Goal: Task Accomplishment & Management: Use online tool/utility

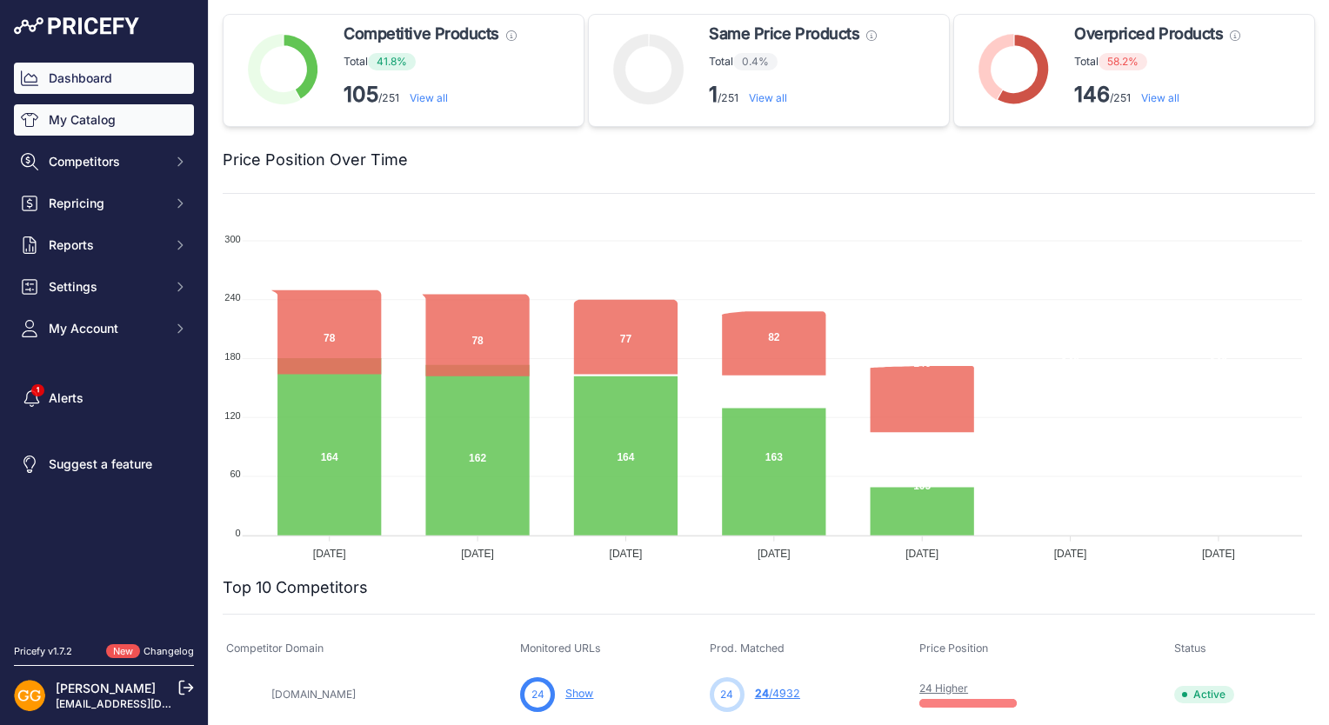
click at [108, 121] on link "My Catalog" at bounding box center [104, 119] width 180 height 31
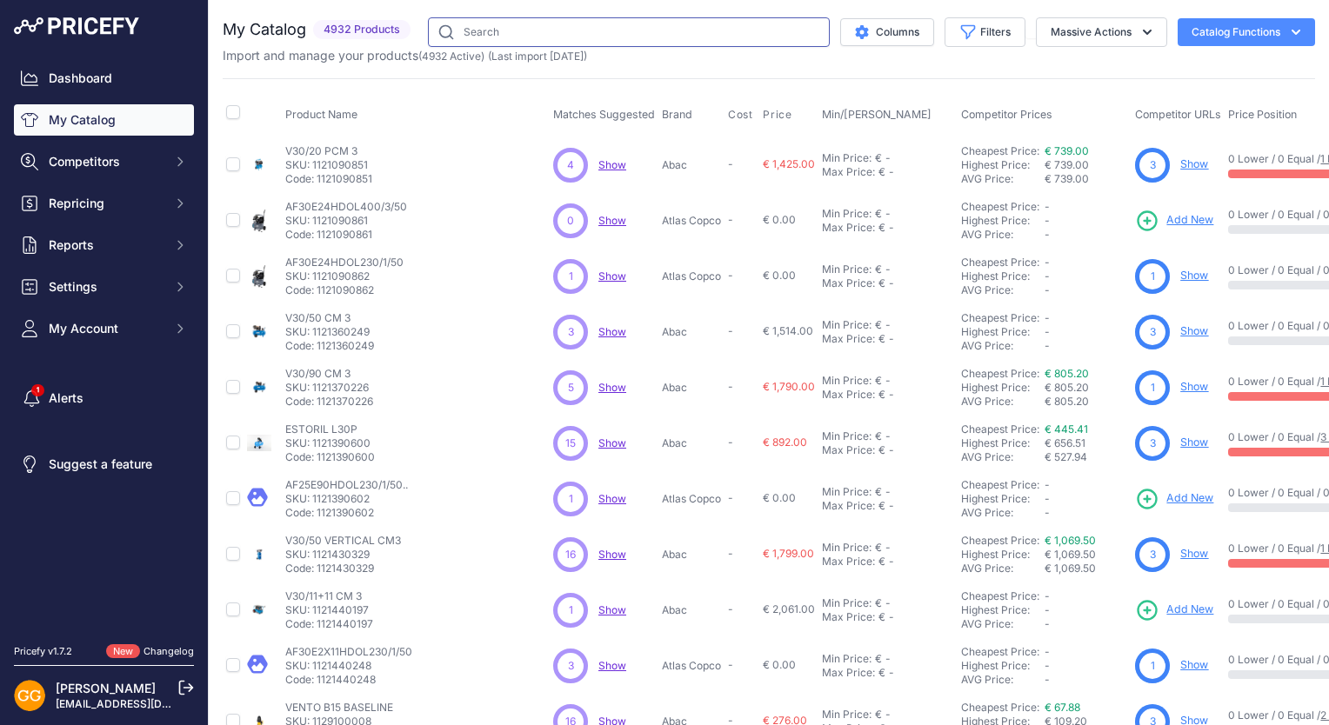
click at [515, 30] on input "text" at bounding box center [629, 32] width 402 height 30
paste input "4116002418"
type input "4116002418"
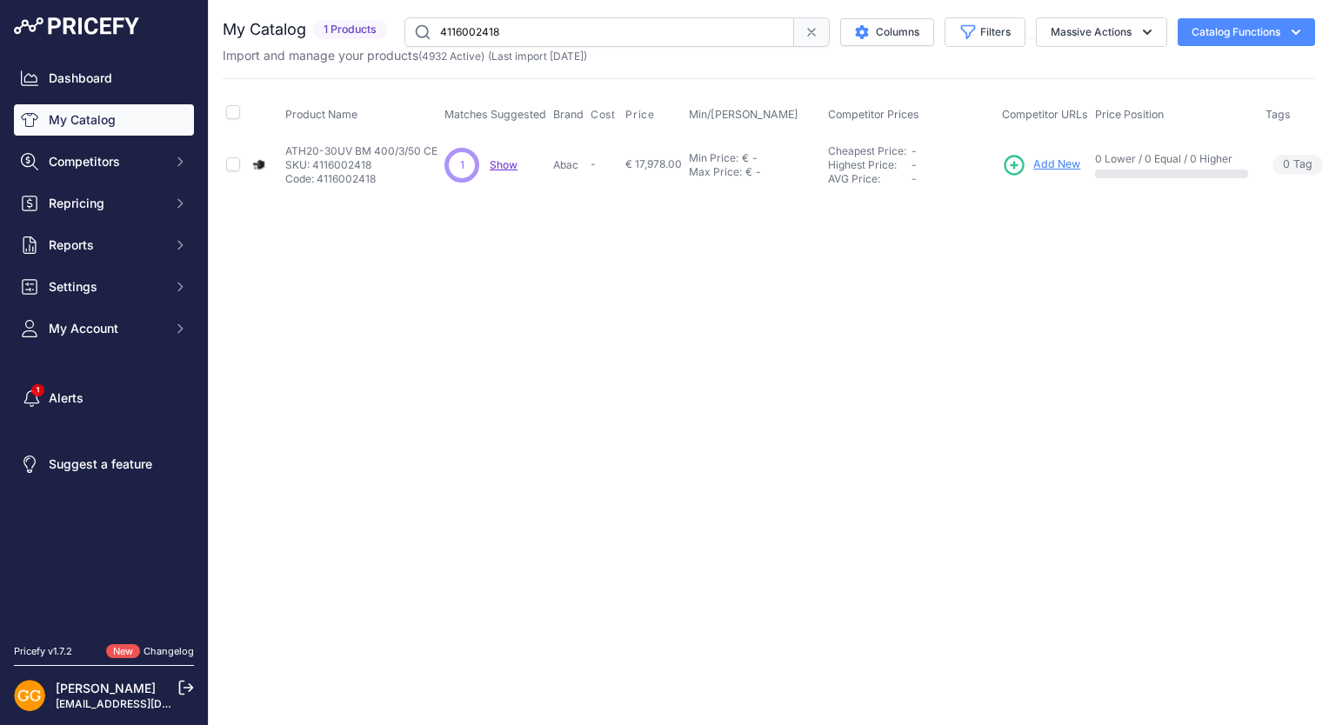
click at [499, 162] on span "Show" at bounding box center [504, 164] width 28 height 13
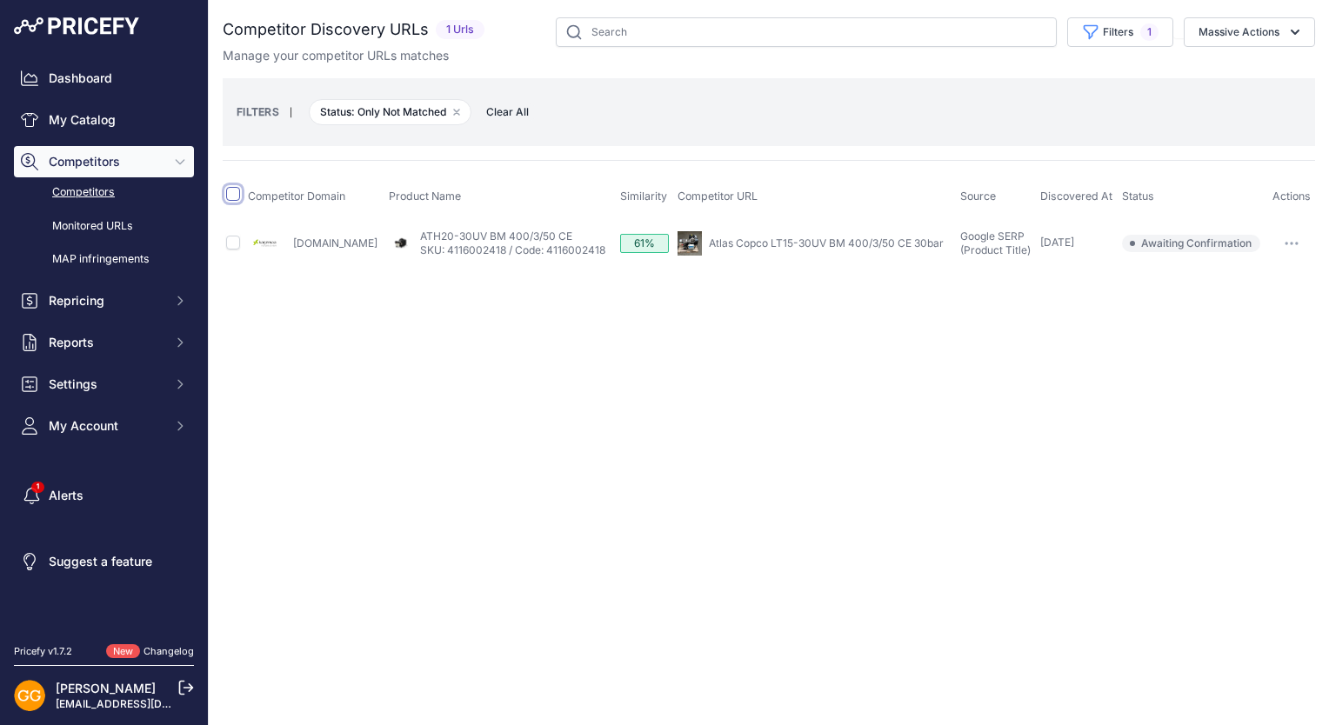
click at [237, 190] on input "checkbox" at bounding box center [233, 194] width 14 height 14
checkbox input "true"
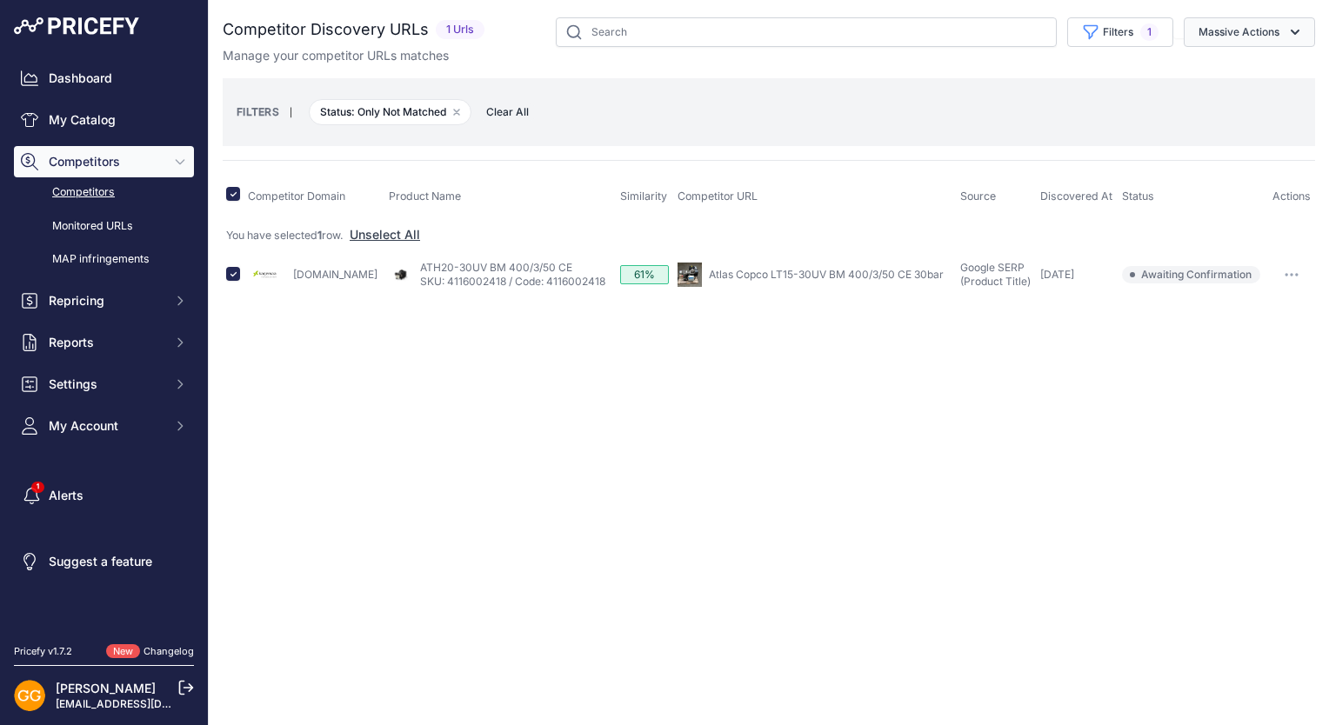
click at [1266, 26] on button "Massive Actions" at bounding box center [1249, 32] width 131 height 30
click at [1271, 28] on button "Massive Actions" at bounding box center [1249, 32] width 131 height 30
click at [463, 110] on button "Remove filter option" at bounding box center [457, 112] width 14 height 14
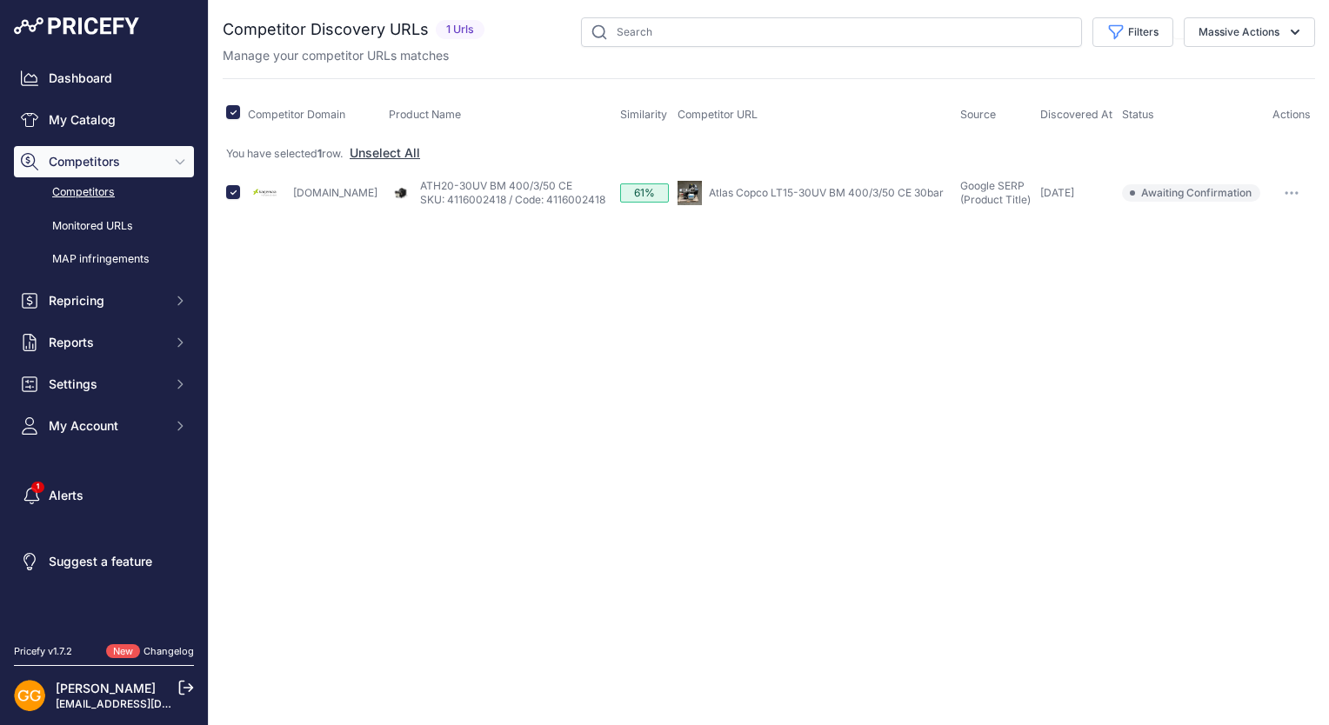
click at [505, 110] on th "Product Name" at bounding box center [500, 114] width 231 height 43
click at [1295, 28] on icon "button" at bounding box center [1294, 31] width 17 height 17
click at [1263, 66] on span "Confirm Match" at bounding box center [1232, 72] width 84 height 15
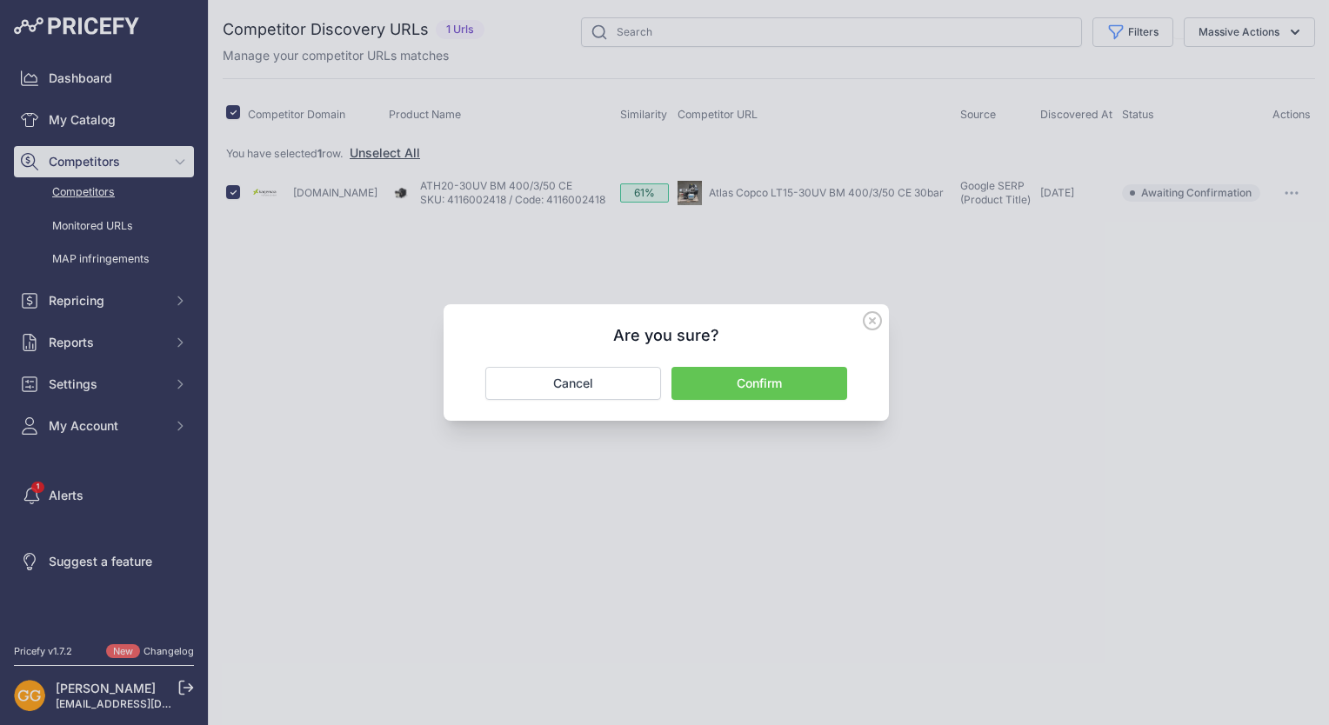
click at [799, 384] on button "Confirm" at bounding box center [759, 383] width 176 height 33
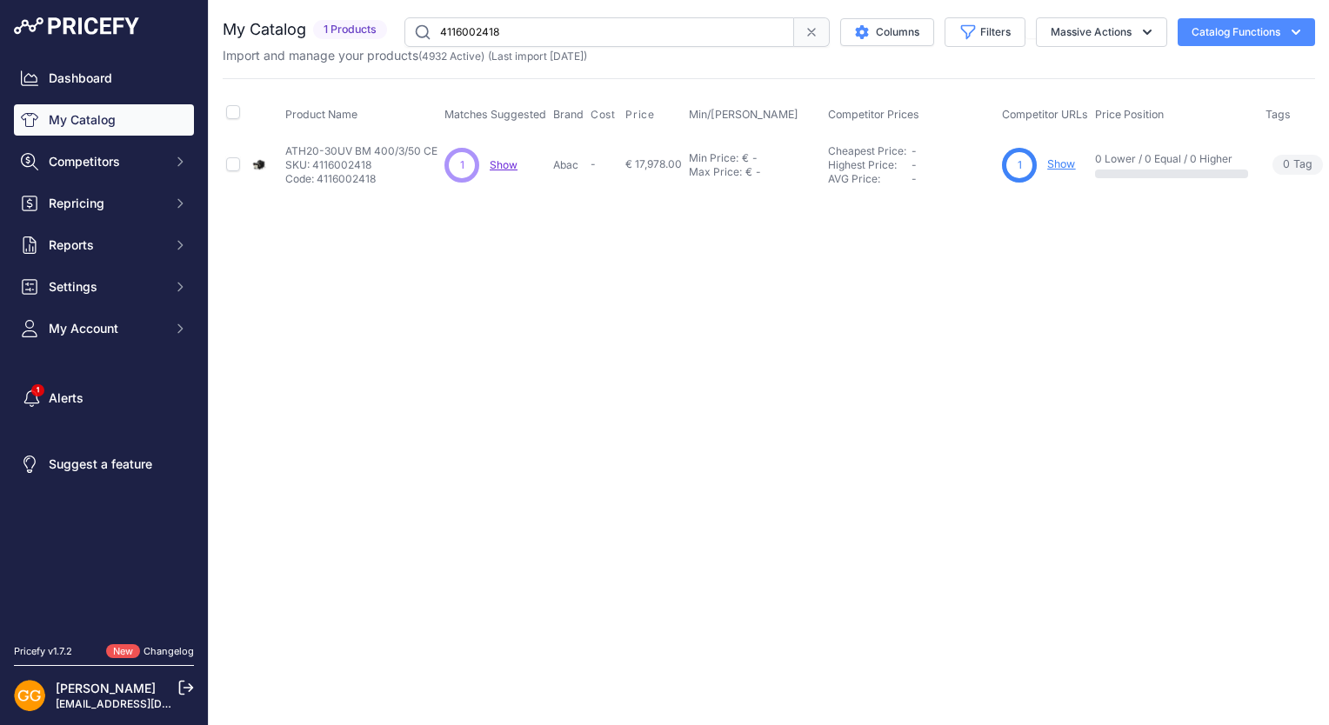
drag, startPoint x: 537, startPoint y: 33, endPoint x: 430, endPoint y: 31, distance: 107.0
click at [430, 31] on input "4116002418" at bounding box center [599, 32] width 390 height 30
paste input "4116002417"
type input "4116002417"
click at [509, 163] on span "Show" at bounding box center [504, 164] width 28 height 13
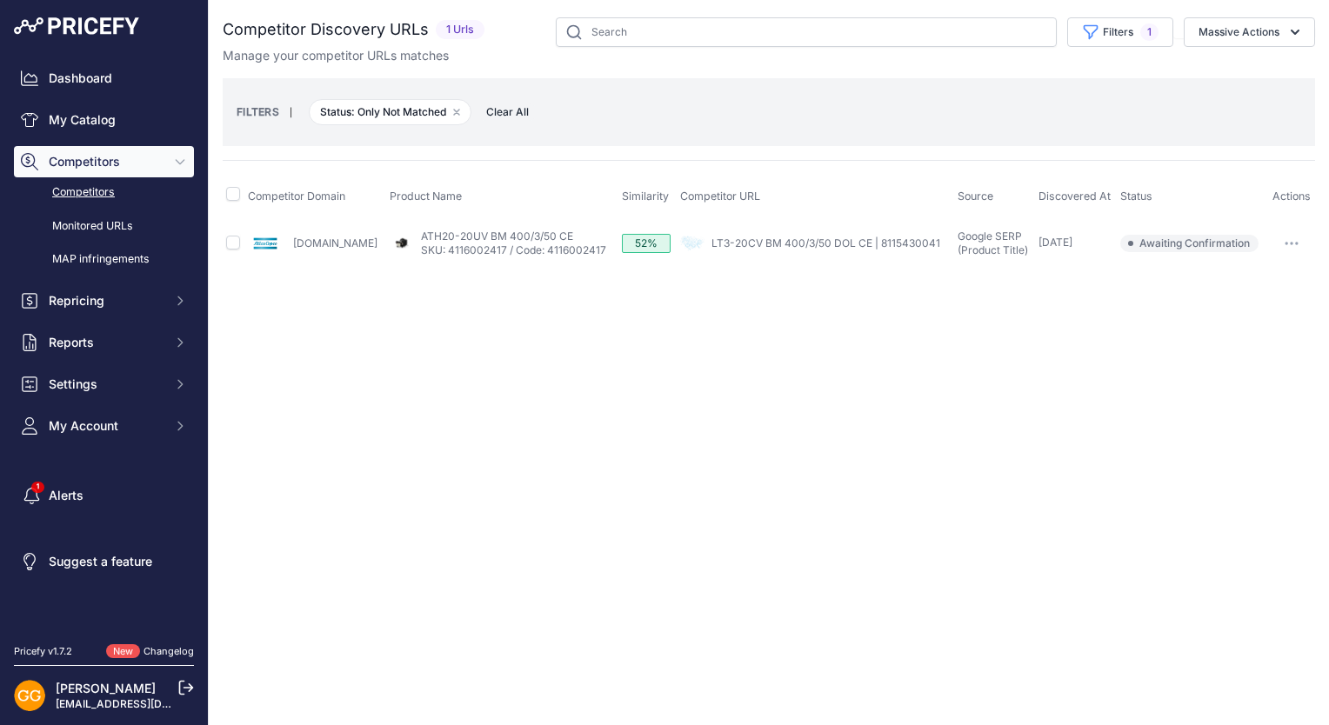
drag, startPoint x: 505, startPoint y: 110, endPoint x: 501, endPoint y: 123, distance: 12.9
click at [505, 110] on span "Clear All" at bounding box center [508, 112] width 60 height 17
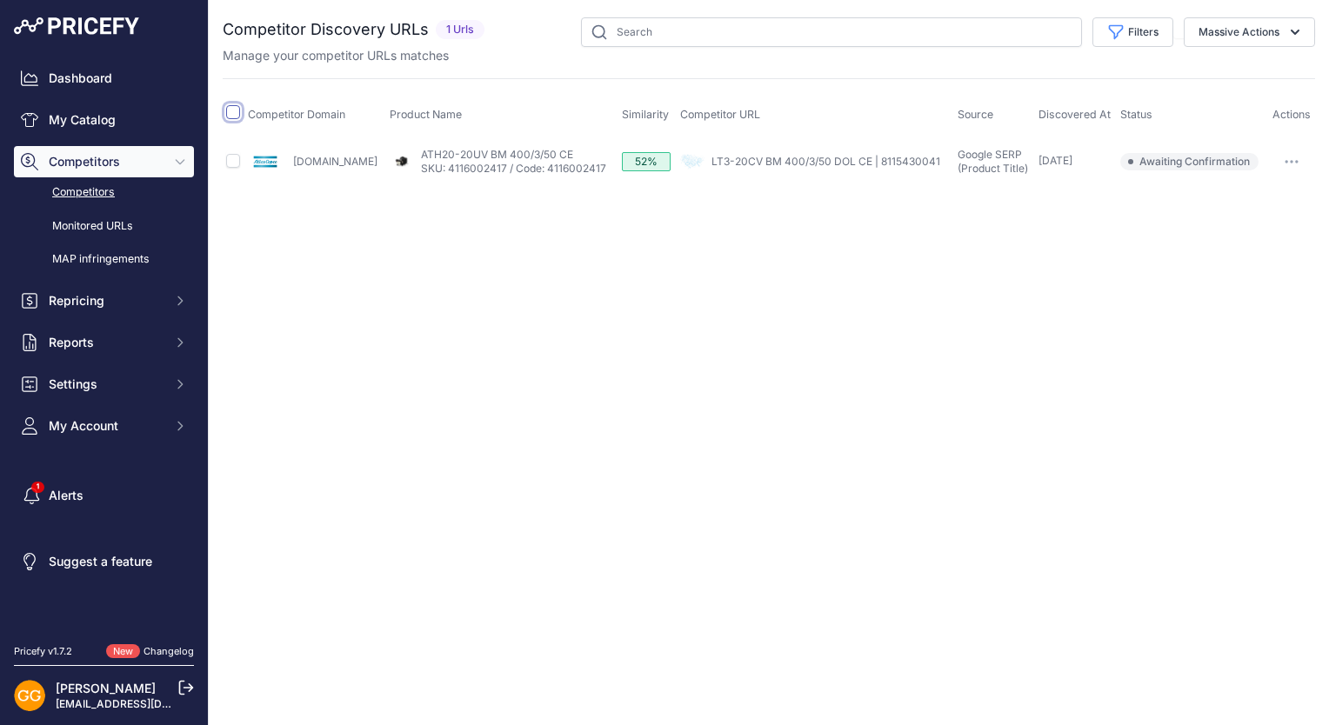
click at [234, 113] on input "checkbox" at bounding box center [233, 112] width 14 height 14
checkbox input "true"
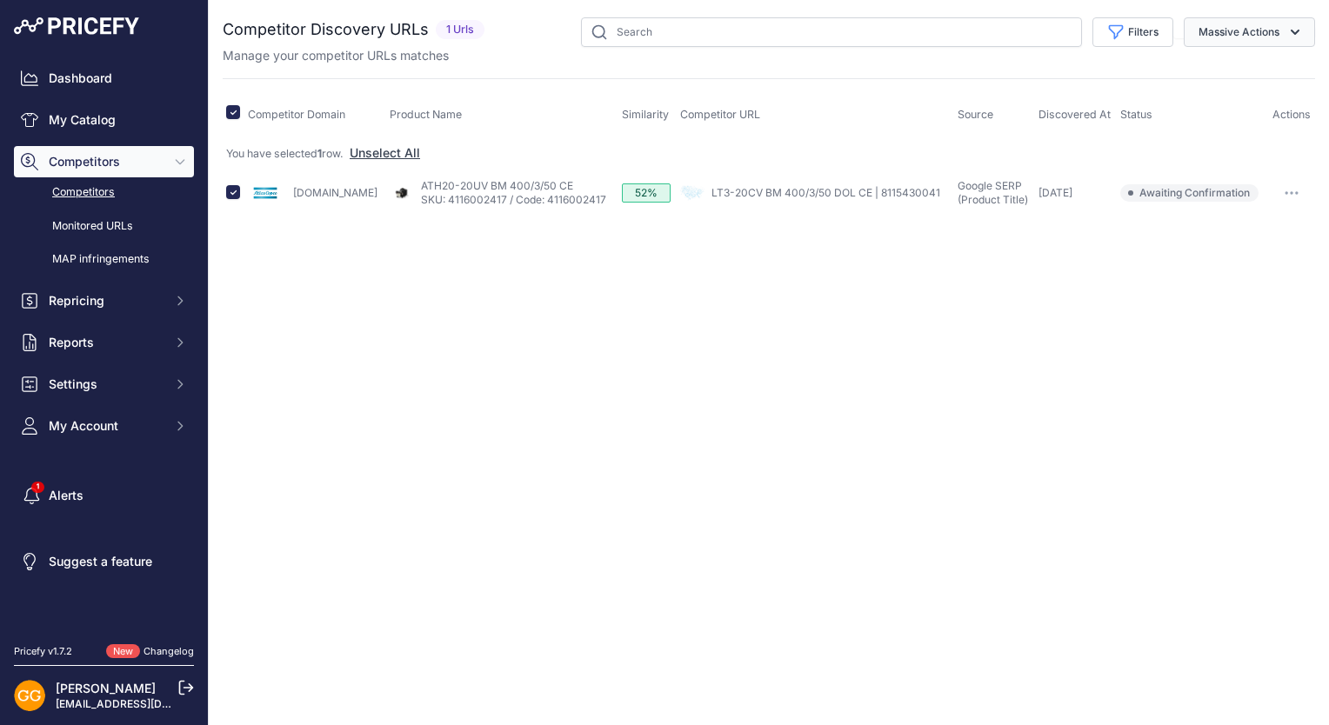
click at [1254, 35] on button "Massive Actions" at bounding box center [1249, 32] width 131 height 30
click at [1232, 68] on span "Confirm Match" at bounding box center [1232, 72] width 84 height 15
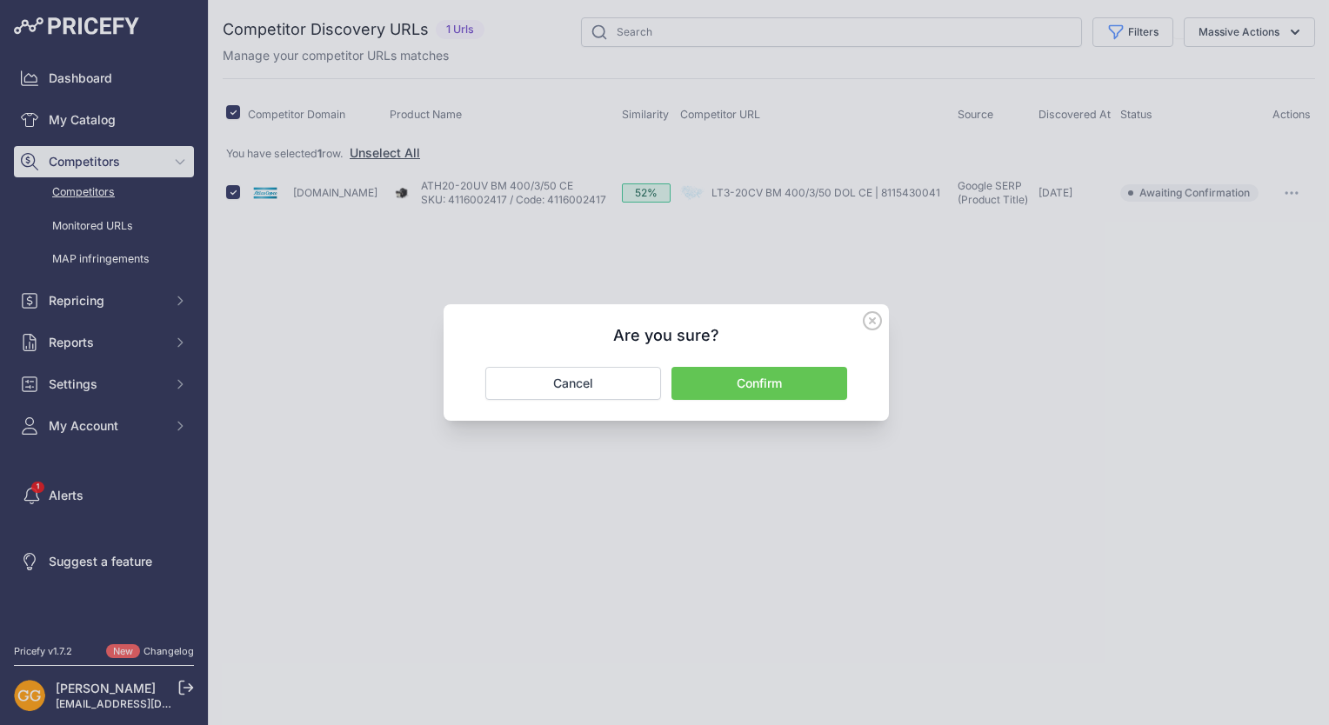
click at [785, 383] on button "Confirm" at bounding box center [759, 383] width 176 height 33
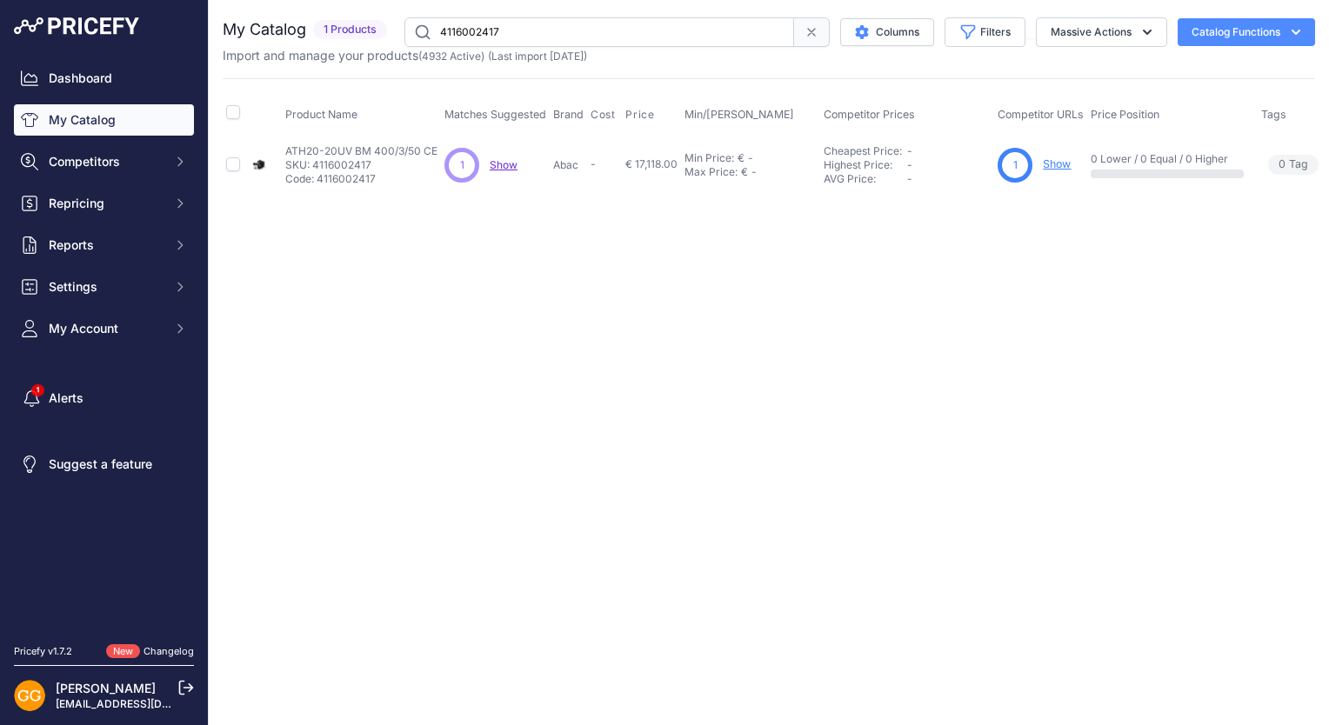
drag, startPoint x: 550, startPoint y: 34, endPoint x: 438, endPoint y: 33, distance: 111.3
click at [438, 33] on input "4116002417" at bounding box center [599, 32] width 390 height 30
paste input "6"
type input "4116002416"
click at [502, 158] on span "Show" at bounding box center [501, 164] width 28 height 13
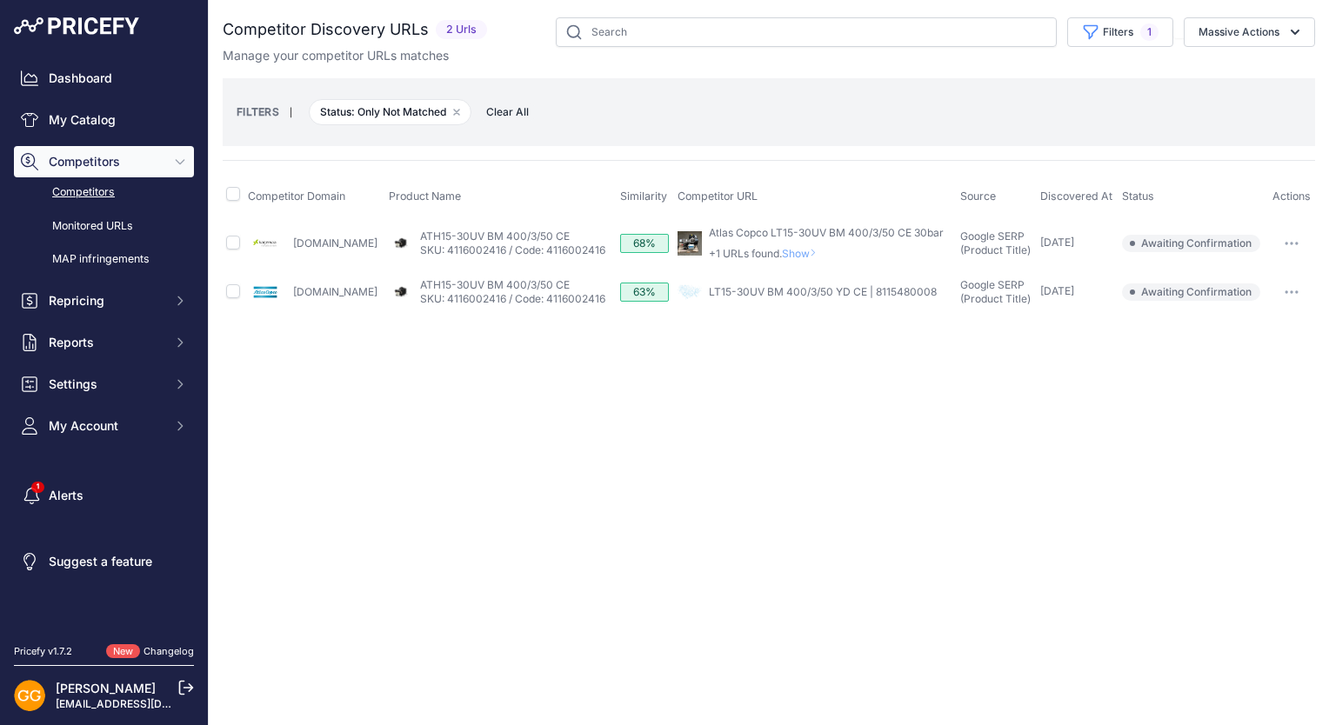
click at [503, 117] on span "Clear All" at bounding box center [508, 112] width 60 height 17
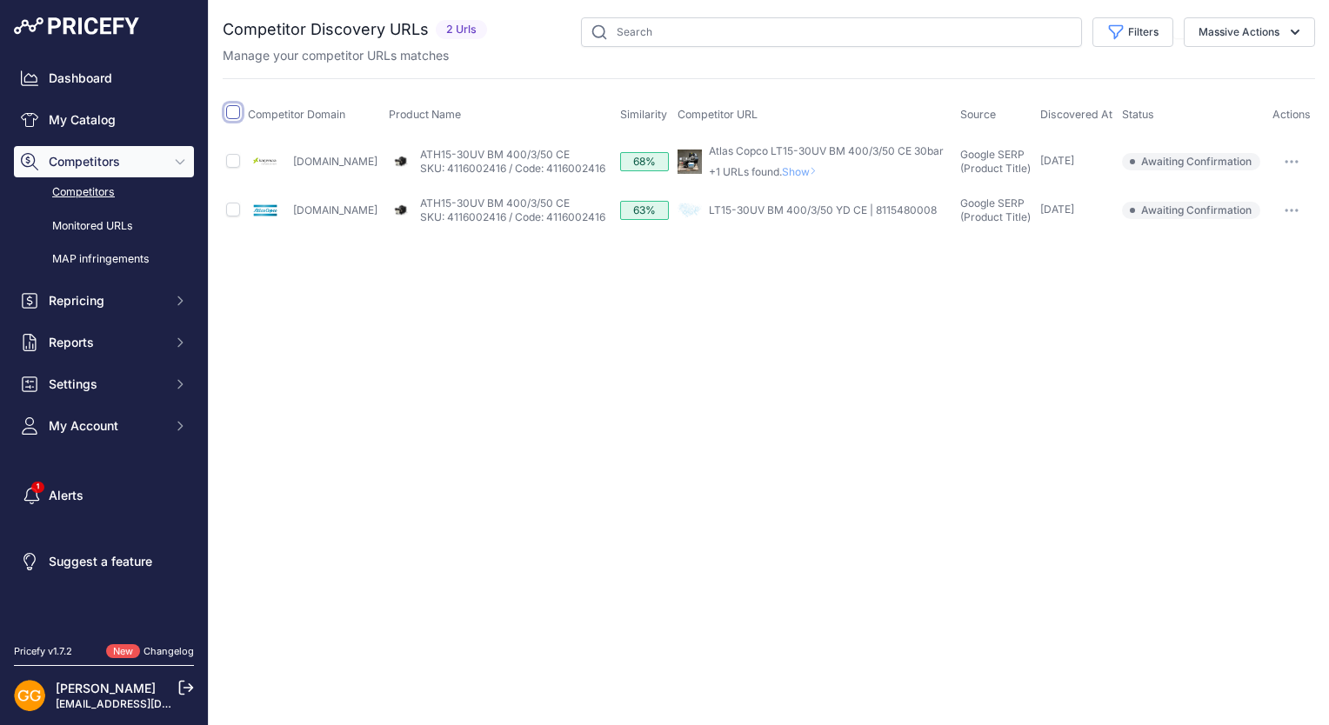
click at [229, 116] on input "checkbox" at bounding box center [233, 112] width 14 height 14
checkbox input "true"
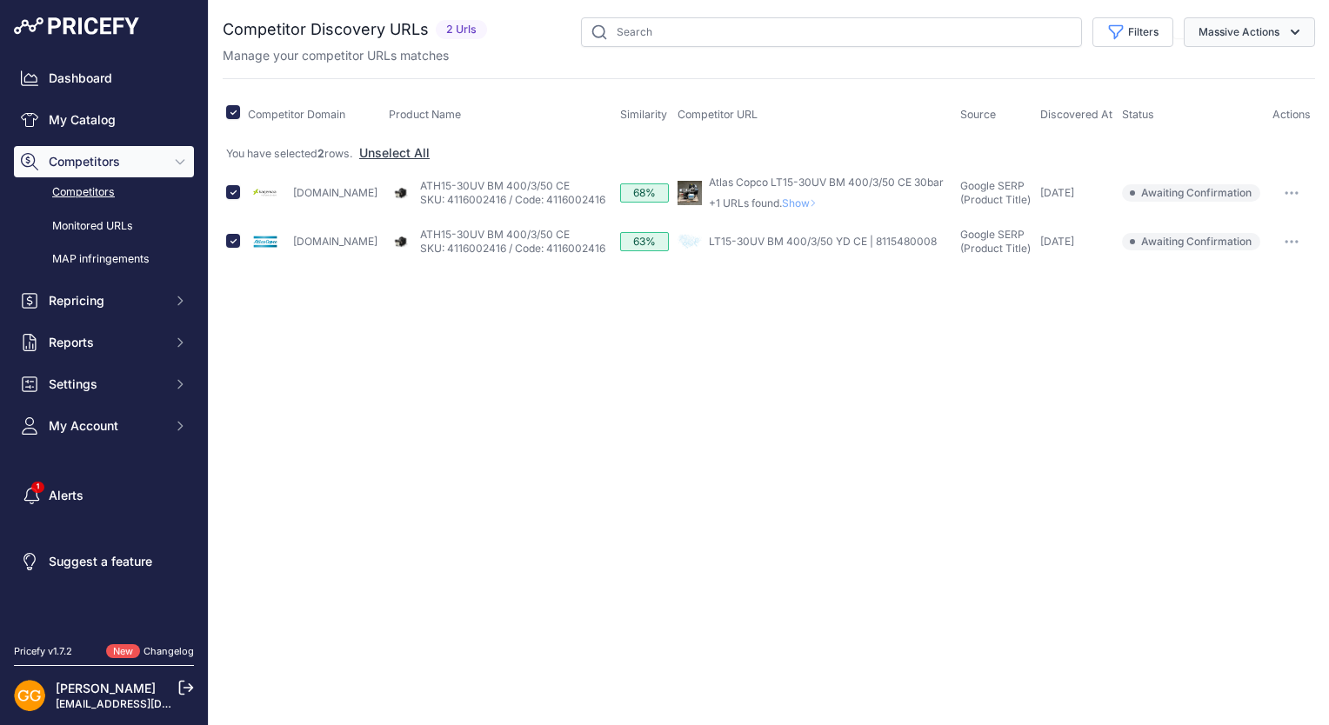
click at [1256, 37] on button "Massive Actions" at bounding box center [1249, 32] width 131 height 30
click at [1254, 67] on span "Confirm Match" at bounding box center [1232, 72] width 84 height 15
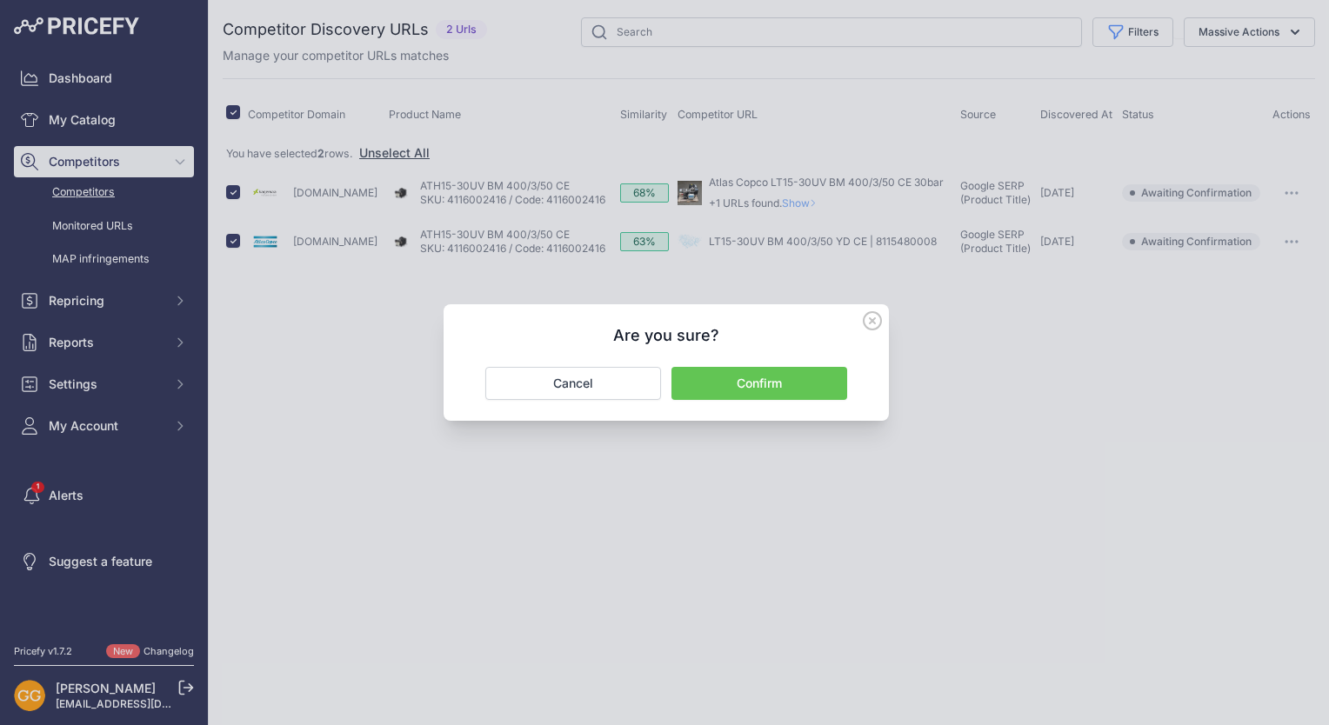
click at [798, 376] on button "Confirm" at bounding box center [759, 383] width 176 height 33
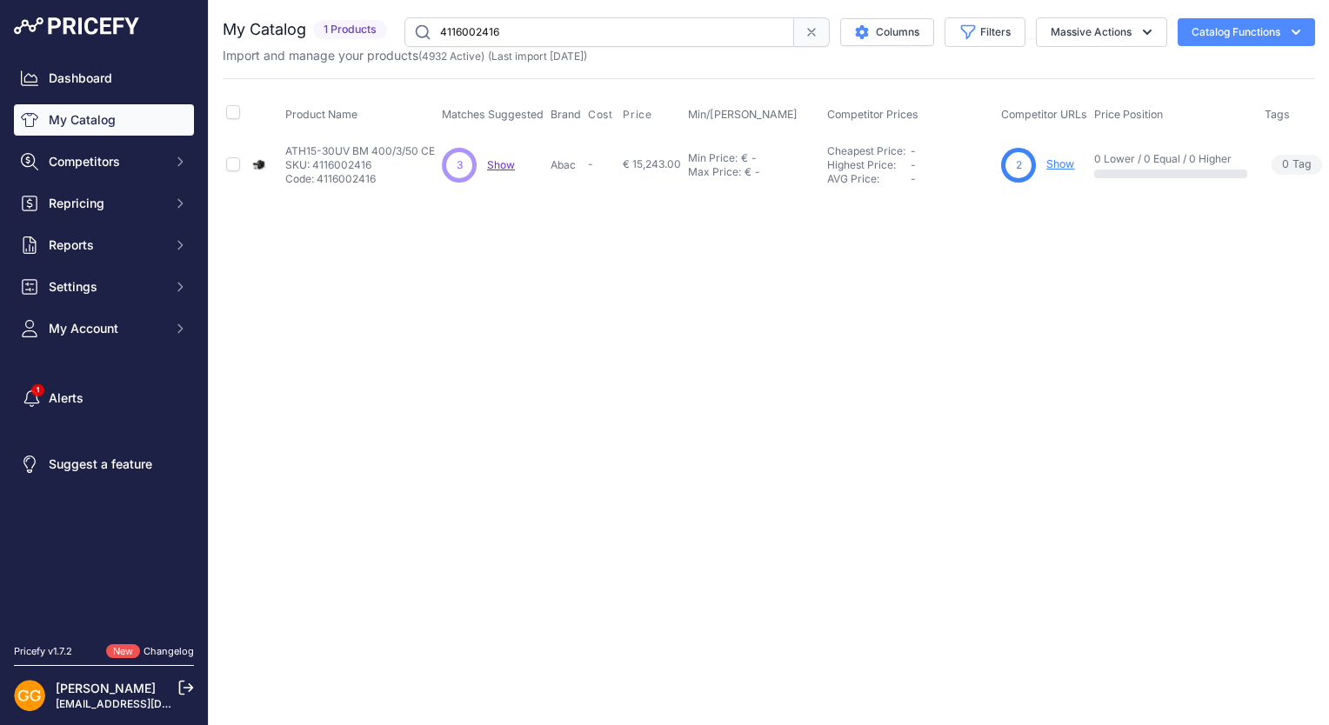
drag, startPoint x: 504, startPoint y: 31, endPoint x: 431, endPoint y: 28, distance: 72.3
click at [431, 28] on input "4116002416" at bounding box center [599, 32] width 390 height 30
paste input "5"
click at [499, 162] on span "Show" at bounding box center [501, 164] width 28 height 13
click at [605, 28] on input "4116002415" at bounding box center [599, 32] width 390 height 30
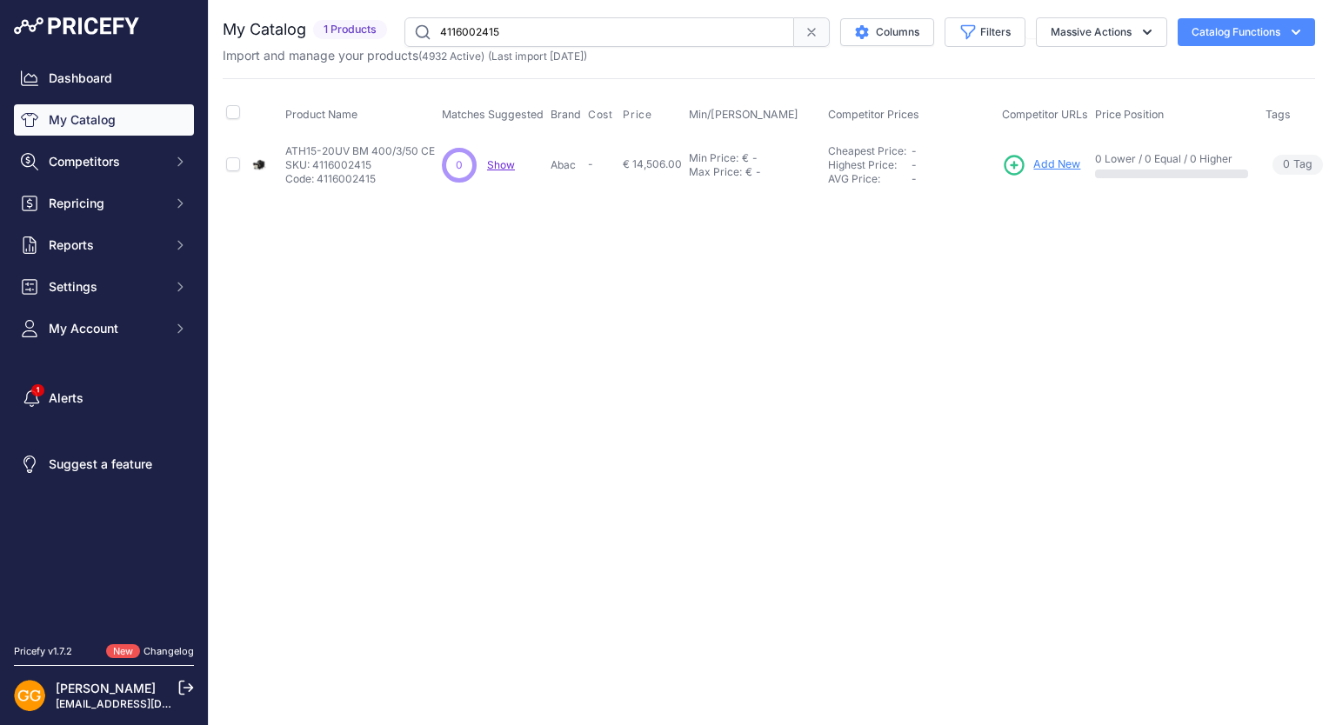
drag, startPoint x: 510, startPoint y: 33, endPoint x: 441, endPoint y: 30, distance: 68.8
click at [441, 30] on input "4116002415" at bounding box center [599, 32] width 390 height 30
paste input "4"
type input "4116002414"
click at [517, 169] on span "Show" at bounding box center [521, 164] width 28 height 13
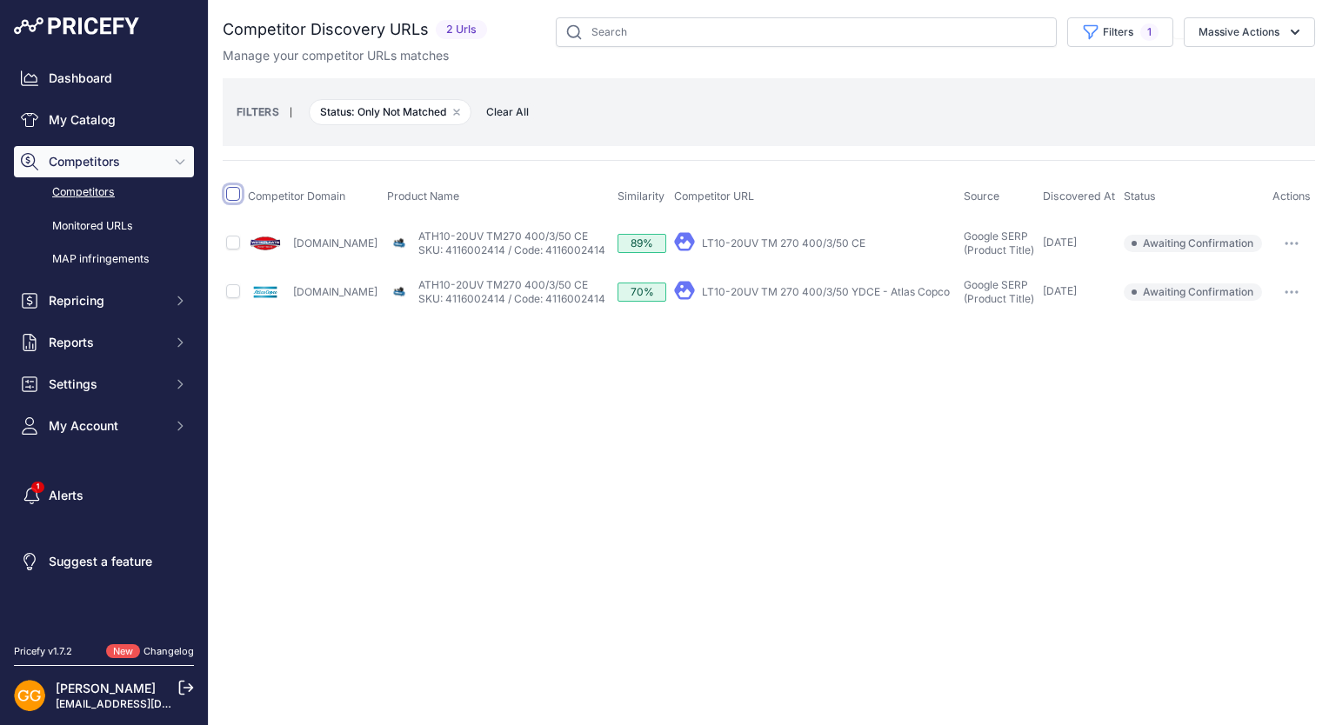
click at [228, 197] on input "checkbox" at bounding box center [233, 194] width 14 height 14
checkbox input "true"
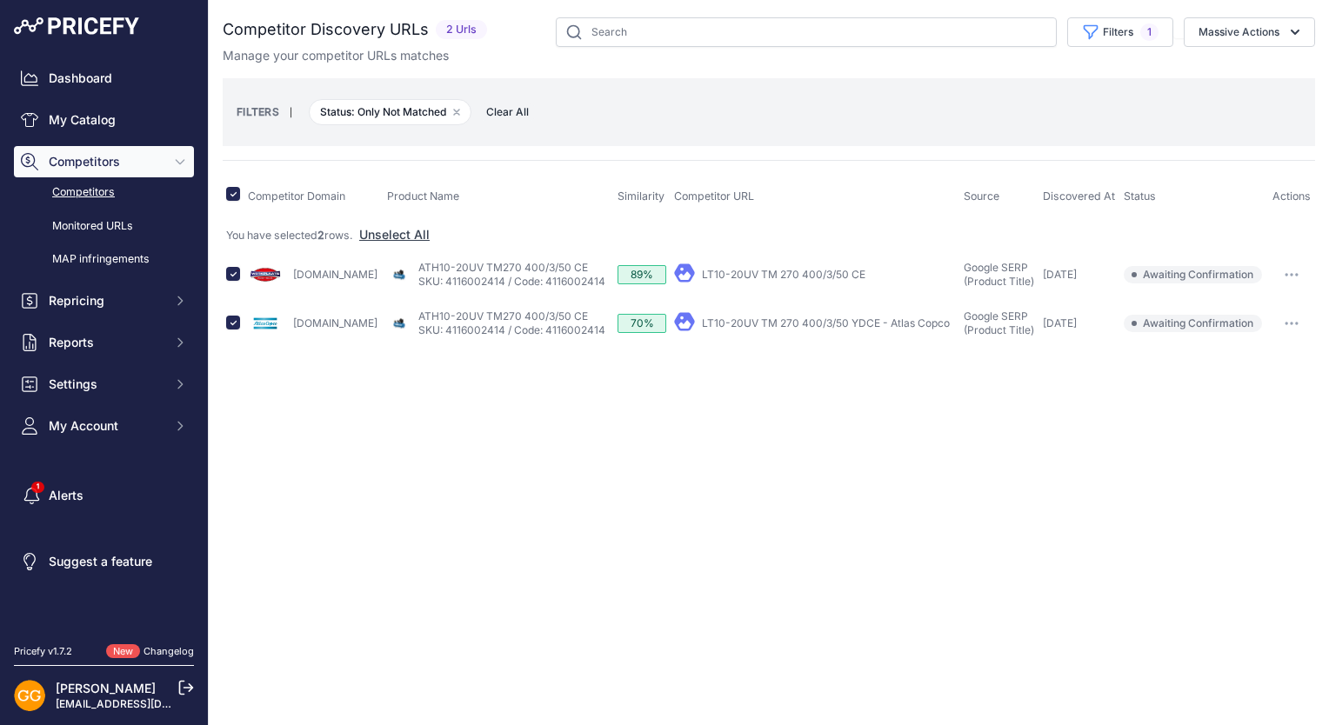
click at [509, 114] on span "Clear All" at bounding box center [508, 112] width 60 height 17
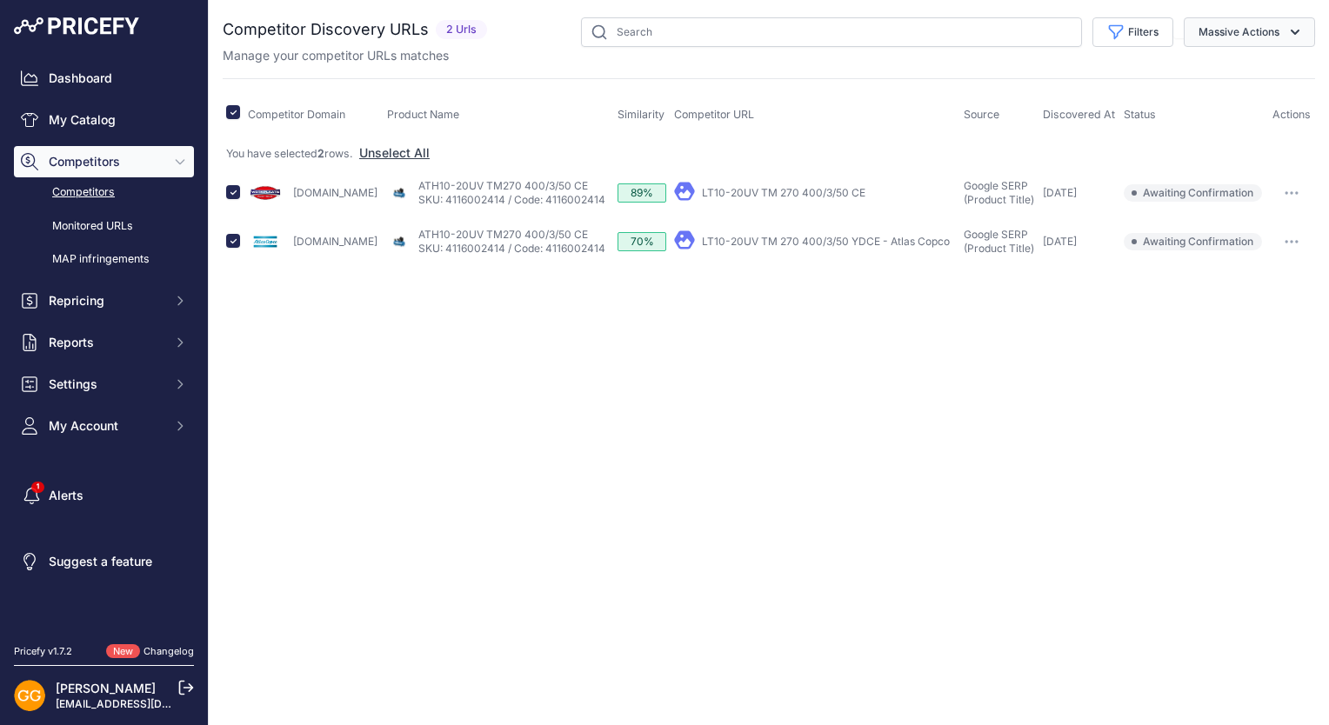
click at [1281, 38] on button "Massive Actions" at bounding box center [1249, 32] width 131 height 30
click at [1213, 75] on span "Confirm Match" at bounding box center [1232, 72] width 84 height 15
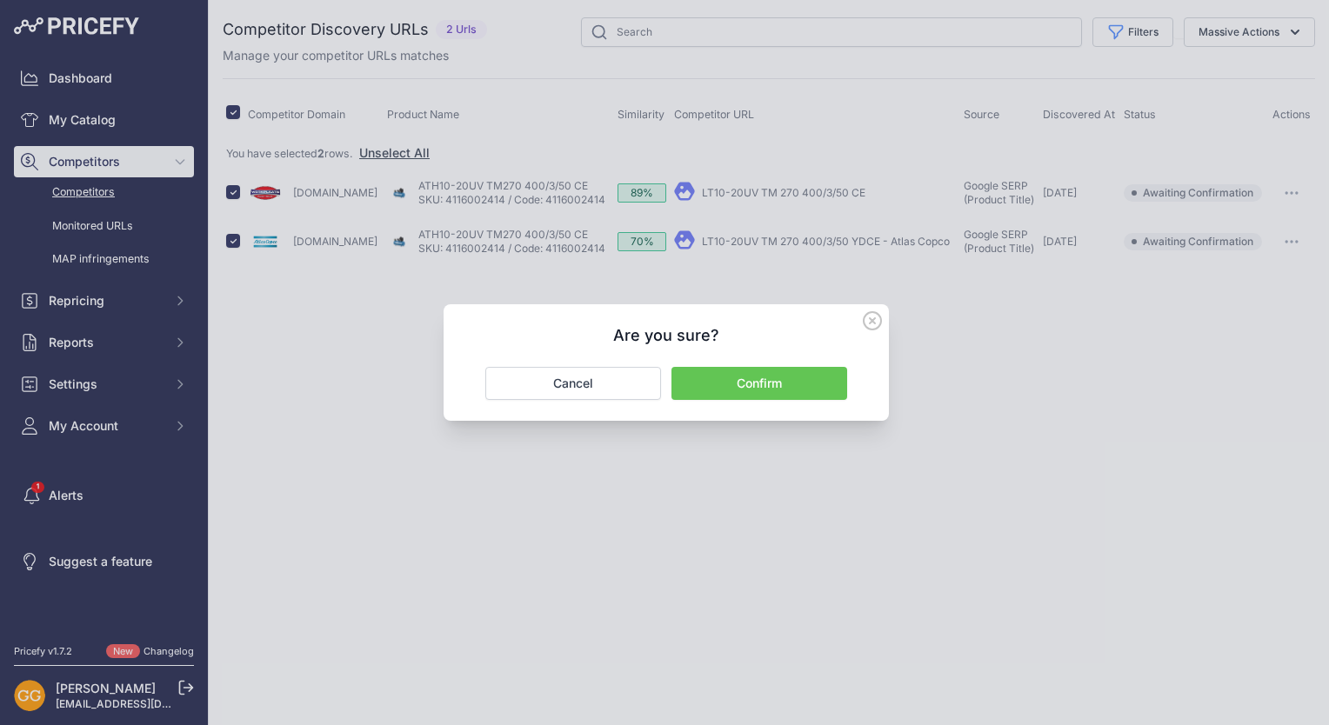
click at [805, 377] on button "Confirm" at bounding box center [759, 383] width 176 height 33
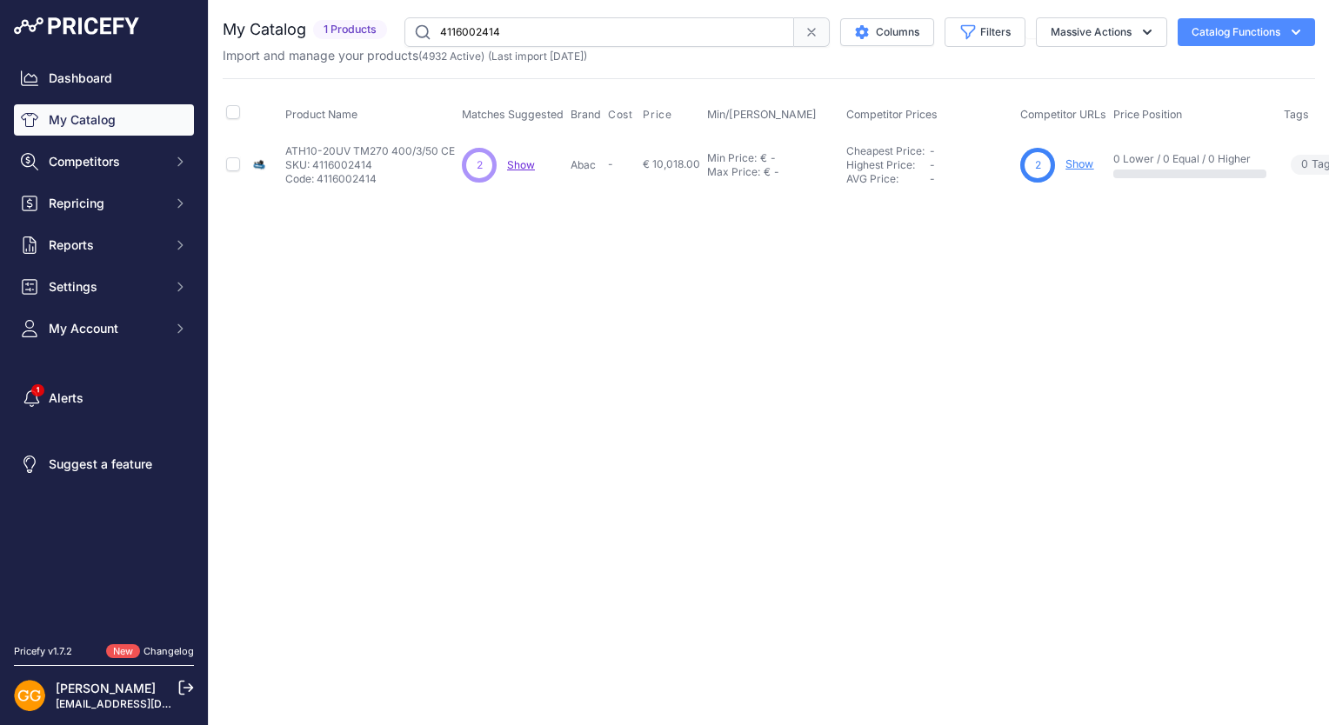
click at [438, 31] on input "4116002414" at bounding box center [599, 32] width 390 height 30
paste input "4116002413"
drag, startPoint x: 527, startPoint y: 30, endPoint x: 438, endPoint y: 30, distance: 88.7
click at [438, 30] on input "4116002414" at bounding box center [599, 32] width 390 height 30
paste input "3"
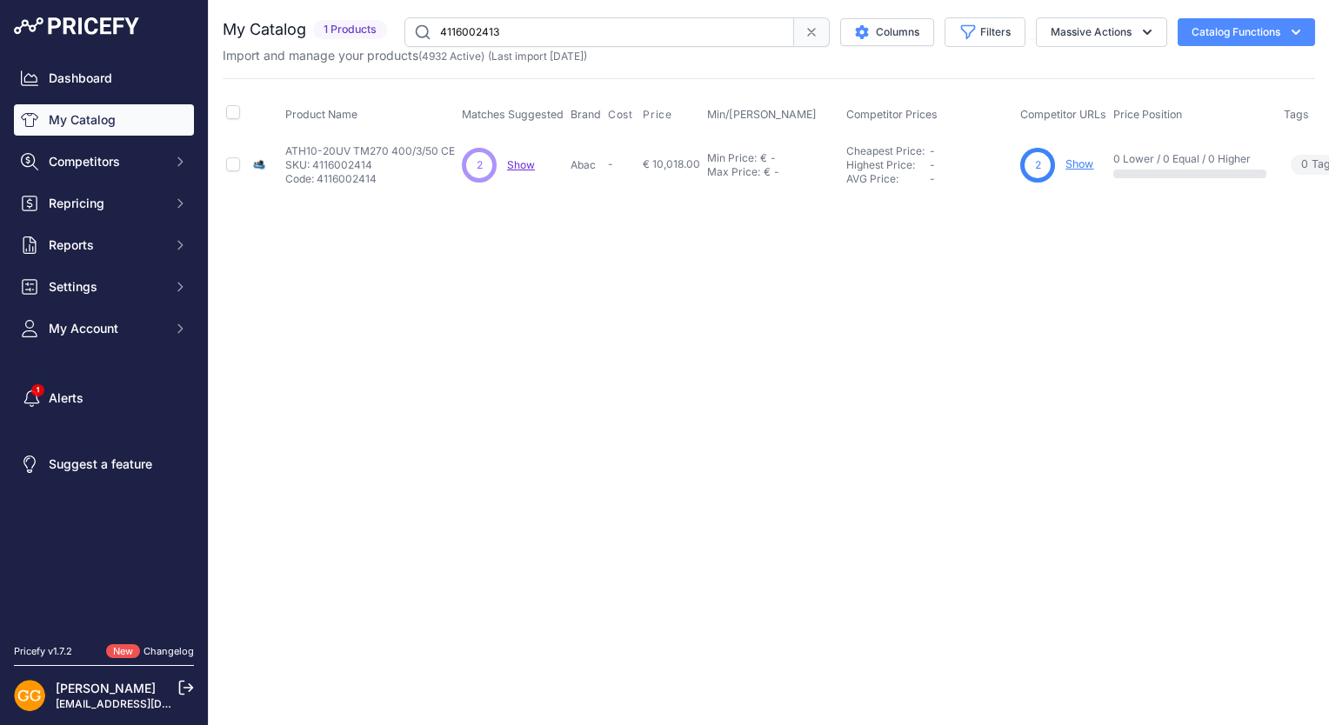
type input "4116002413"
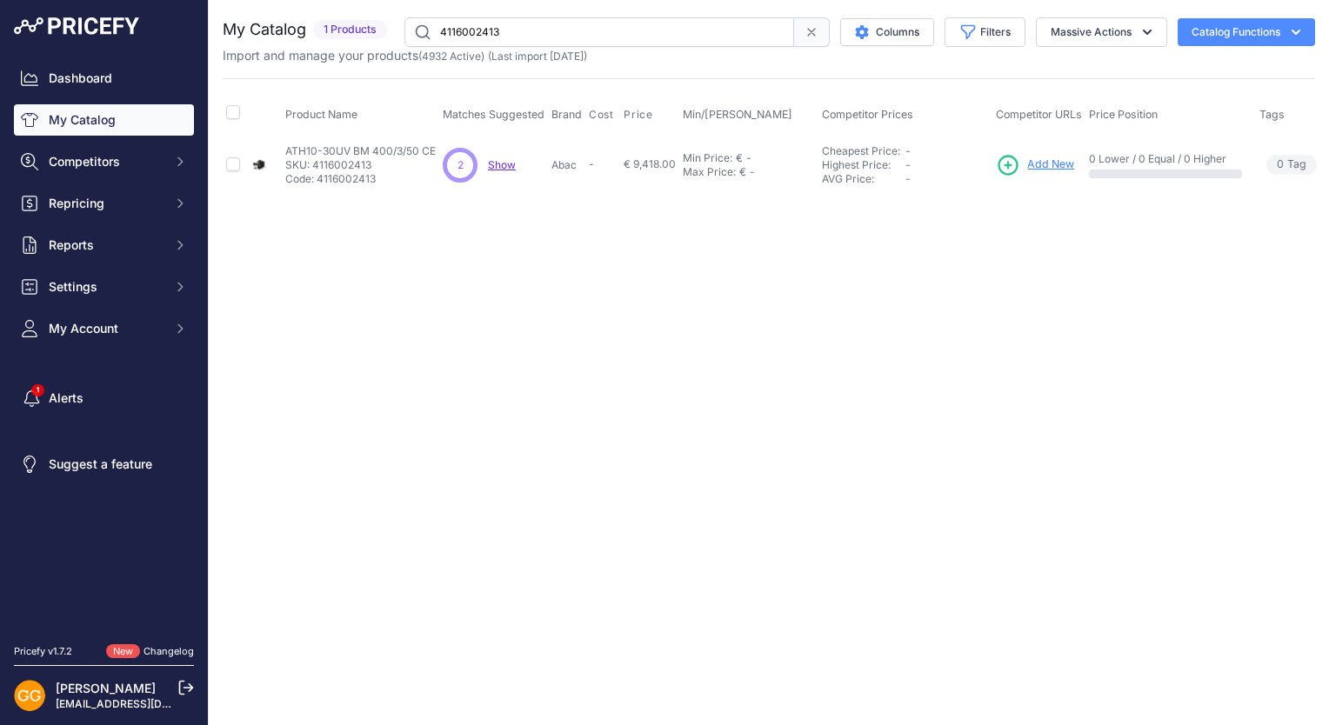
click at [491, 160] on span "Show" at bounding box center [502, 164] width 28 height 13
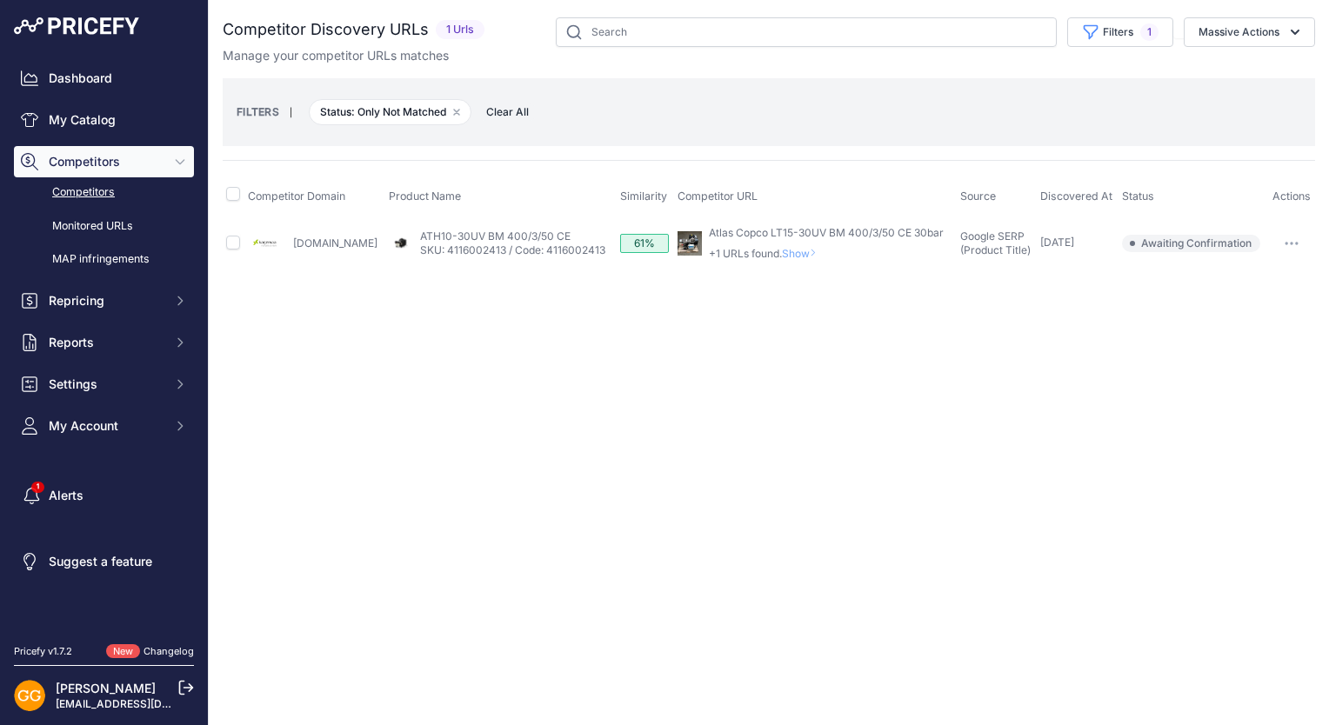
click at [523, 104] on span "Clear All" at bounding box center [508, 112] width 60 height 17
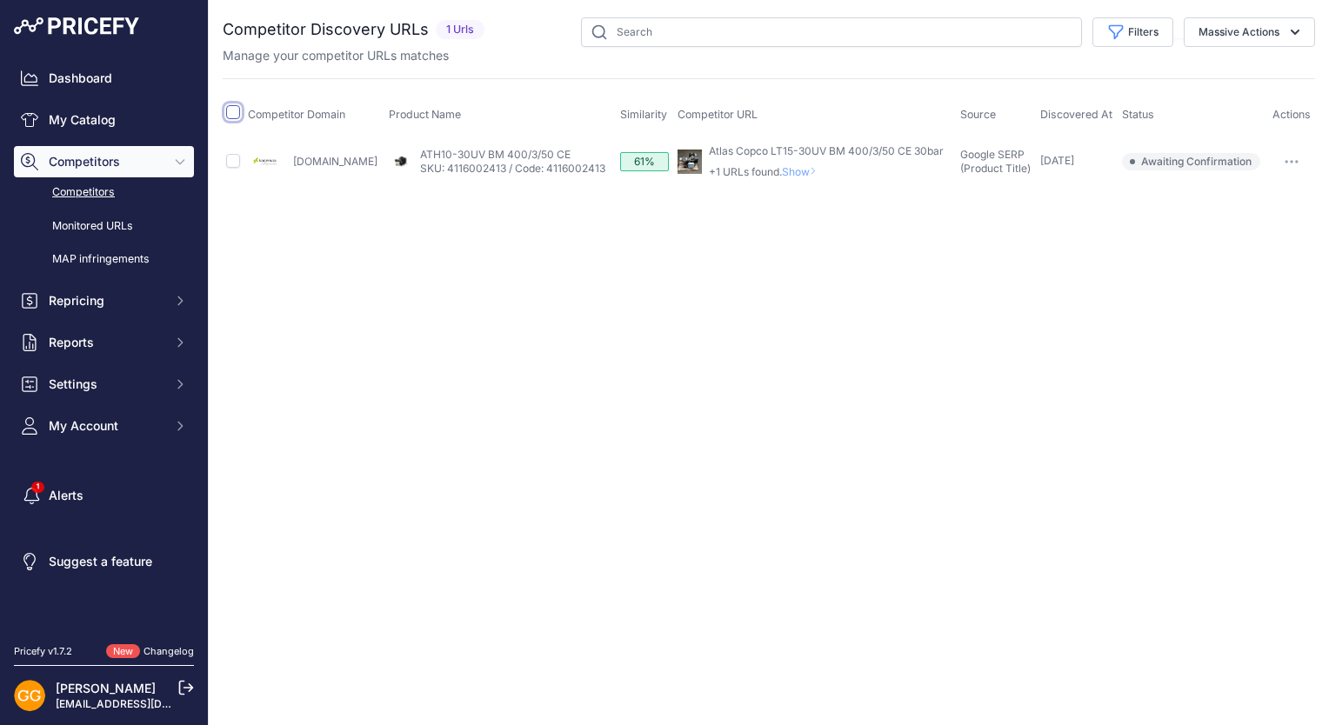
click at [233, 114] on input "checkbox" at bounding box center [233, 112] width 14 height 14
checkbox input "true"
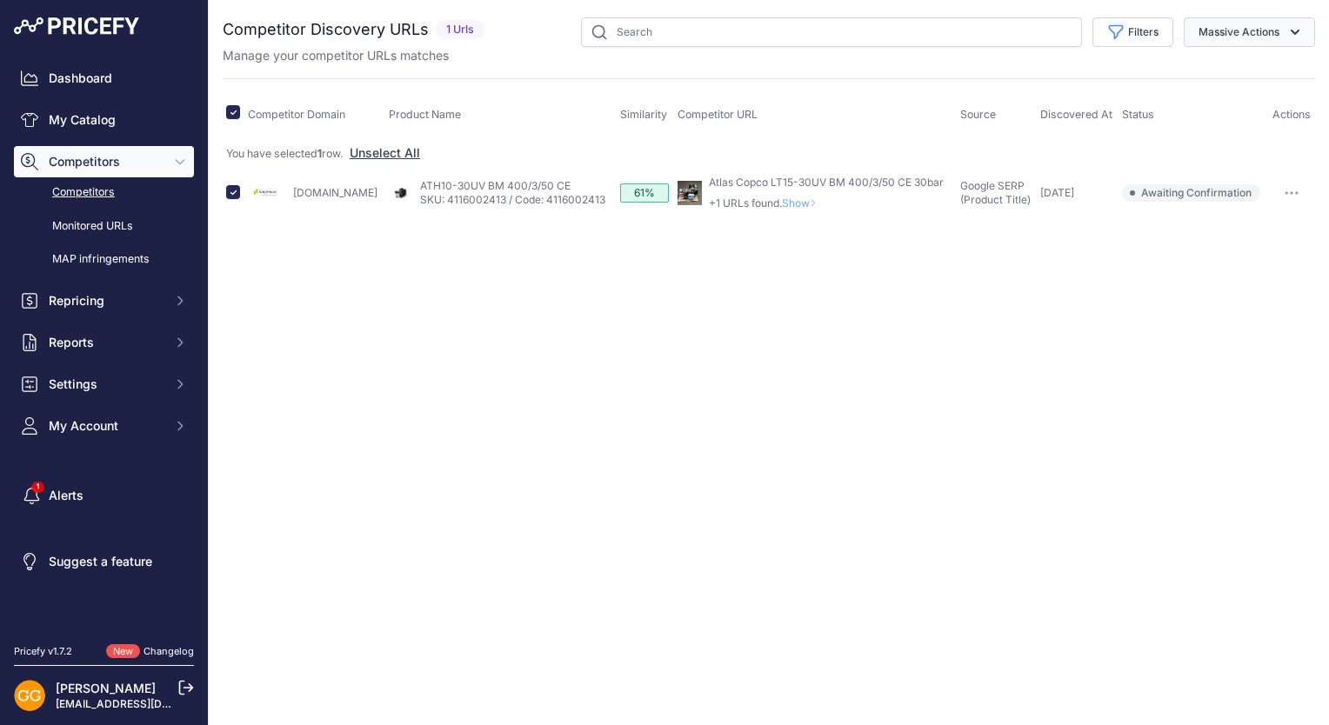
click at [1259, 37] on button "Massive Actions" at bounding box center [1249, 32] width 131 height 30
click at [1238, 66] on span "Confirm Match" at bounding box center [1232, 72] width 84 height 15
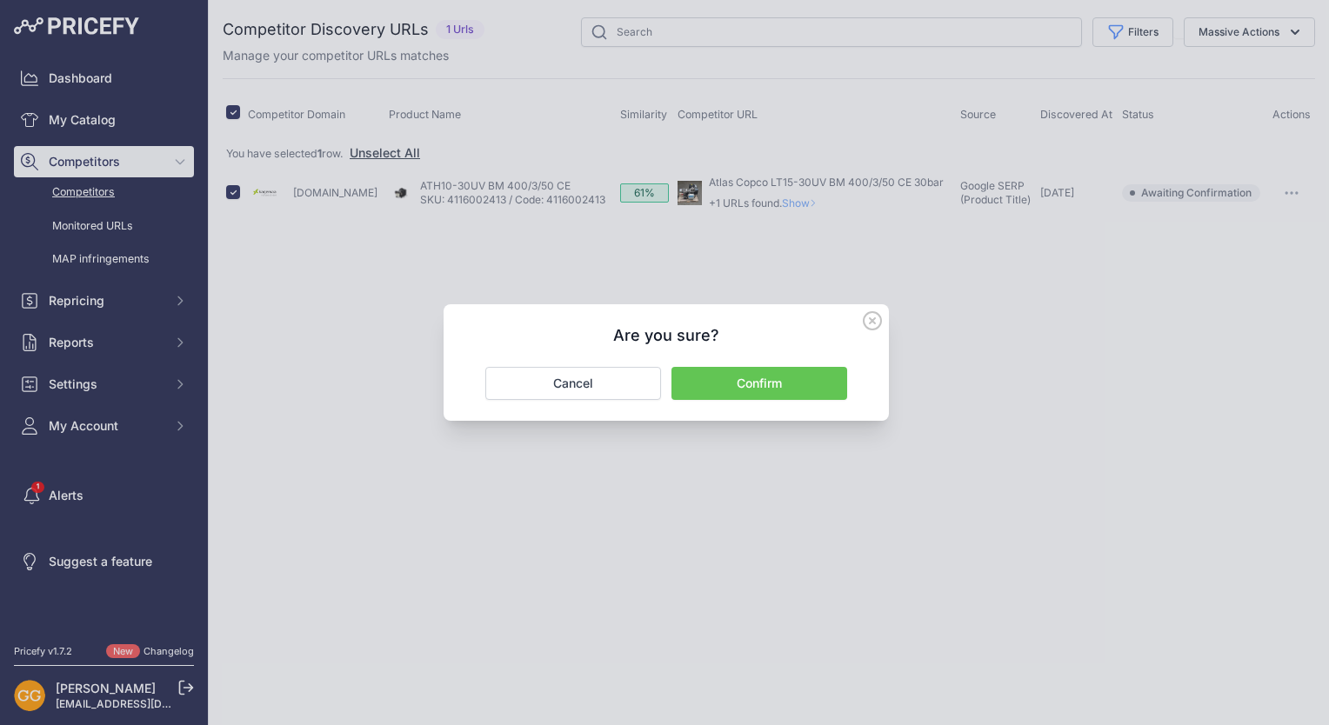
click at [763, 381] on button "Confirm" at bounding box center [759, 383] width 176 height 33
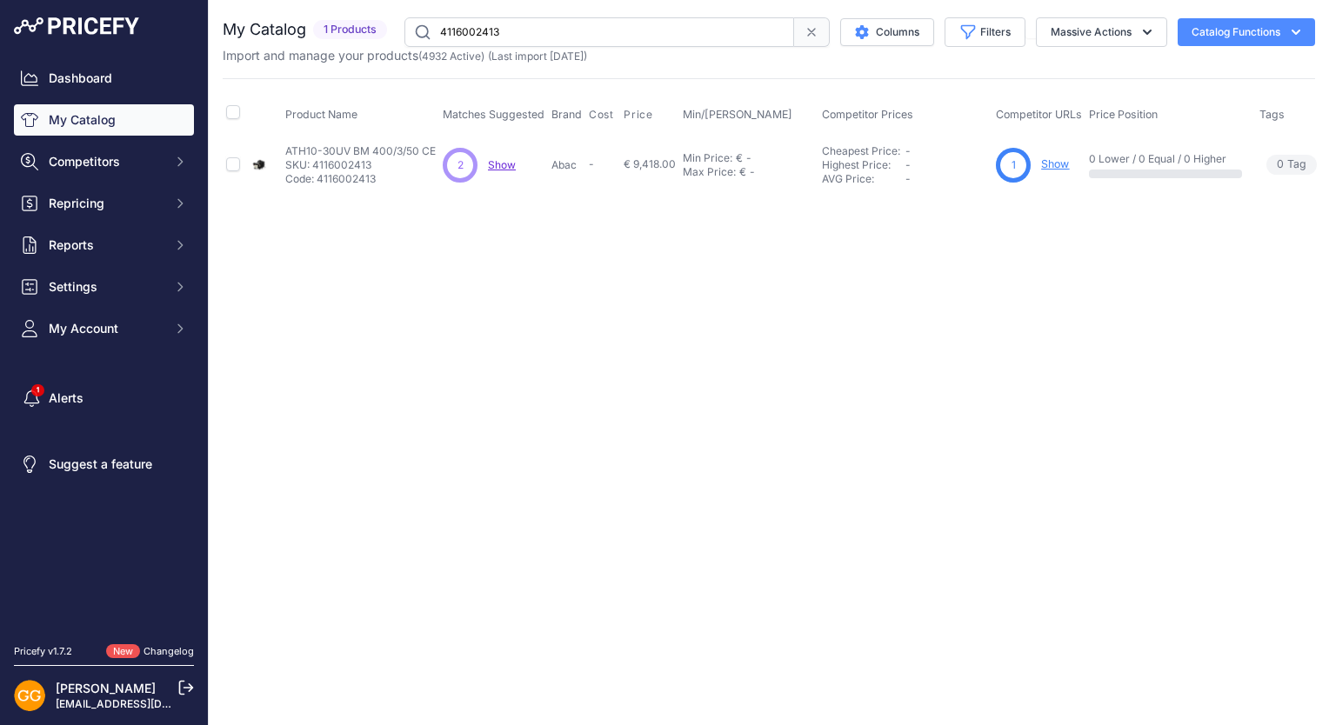
drag, startPoint x: 533, startPoint y: 35, endPoint x: 435, endPoint y: 24, distance: 98.8
click at [435, 24] on input "4116002413" at bounding box center [599, 32] width 390 height 30
paste input "2"
click at [504, 164] on span "Show" at bounding box center [502, 164] width 28 height 13
drag, startPoint x: 513, startPoint y: 33, endPoint x: 428, endPoint y: 27, distance: 85.5
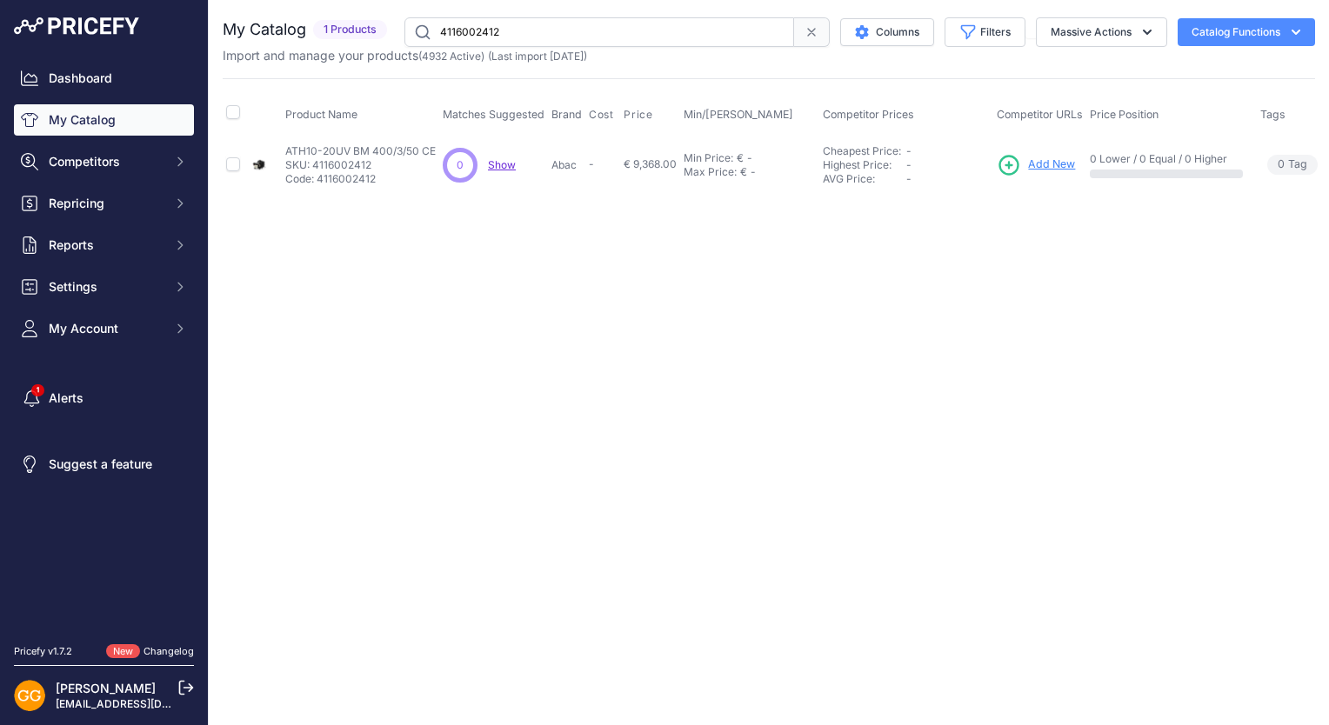
click at [428, 27] on input "4116002412" at bounding box center [599, 32] width 390 height 30
paste input "1"
click at [522, 167] on span "Show" at bounding box center [518, 164] width 28 height 13
drag, startPoint x: 541, startPoint y: 35, endPoint x: 438, endPoint y: 33, distance: 102.6
click at [438, 33] on input "4116002411" at bounding box center [599, 32] width 390 height 30
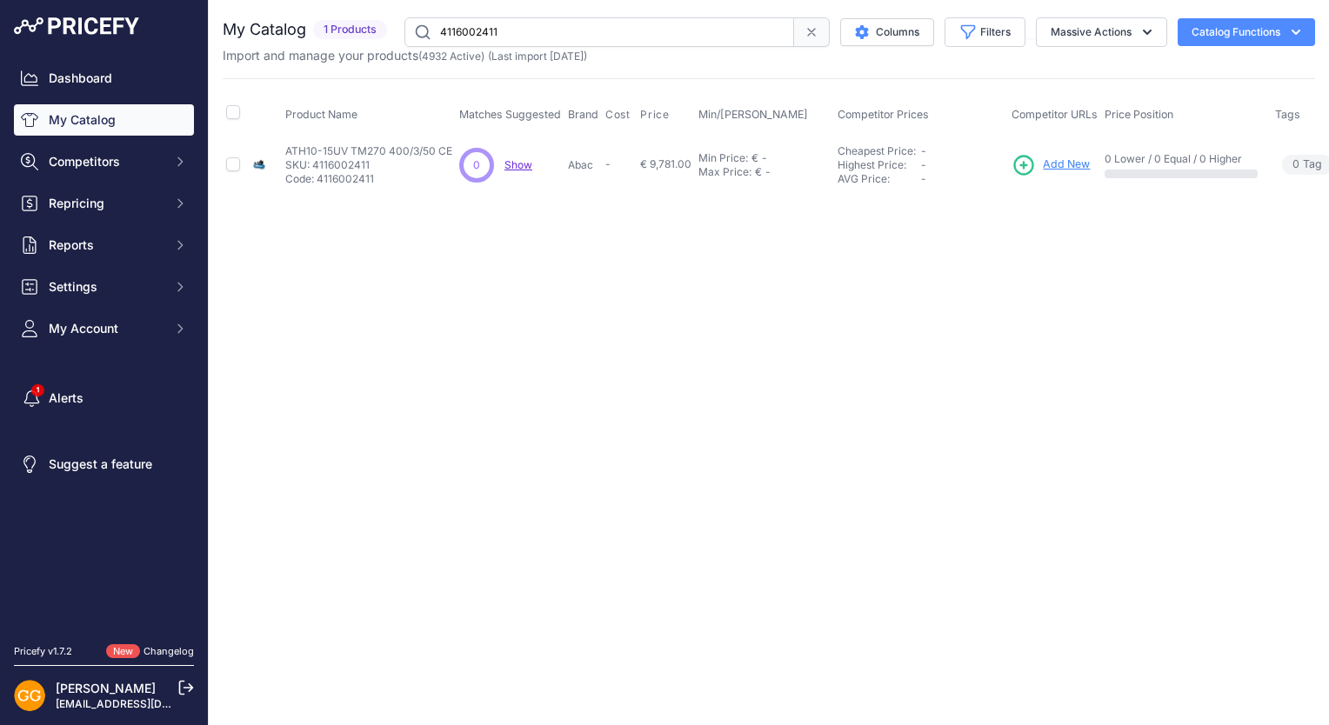
paste input "09"
click at [498, 165] on span "Show" at bounding box center [499, 164] width 28 height 13
drag, startPoint x: 518, startPoint y: 32, endPoint x: 433, endPoint y: 33, distance: 84.4
click at [433, 33] on input "4116002409" at bounding box center [599, 32] width 390 height 30
paste input "4"
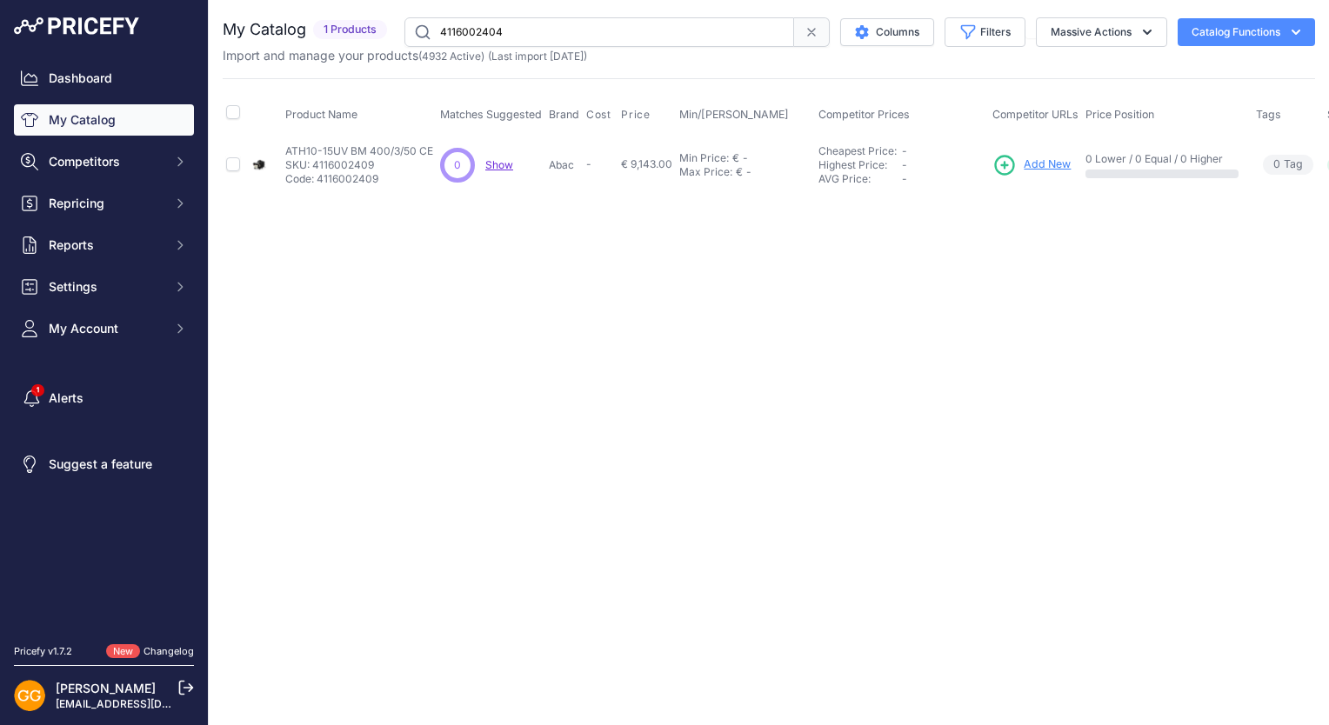
type input "4116002404"
click at [501, 161] on span "Show" at bounding box center [505, 164] width 28 height 13
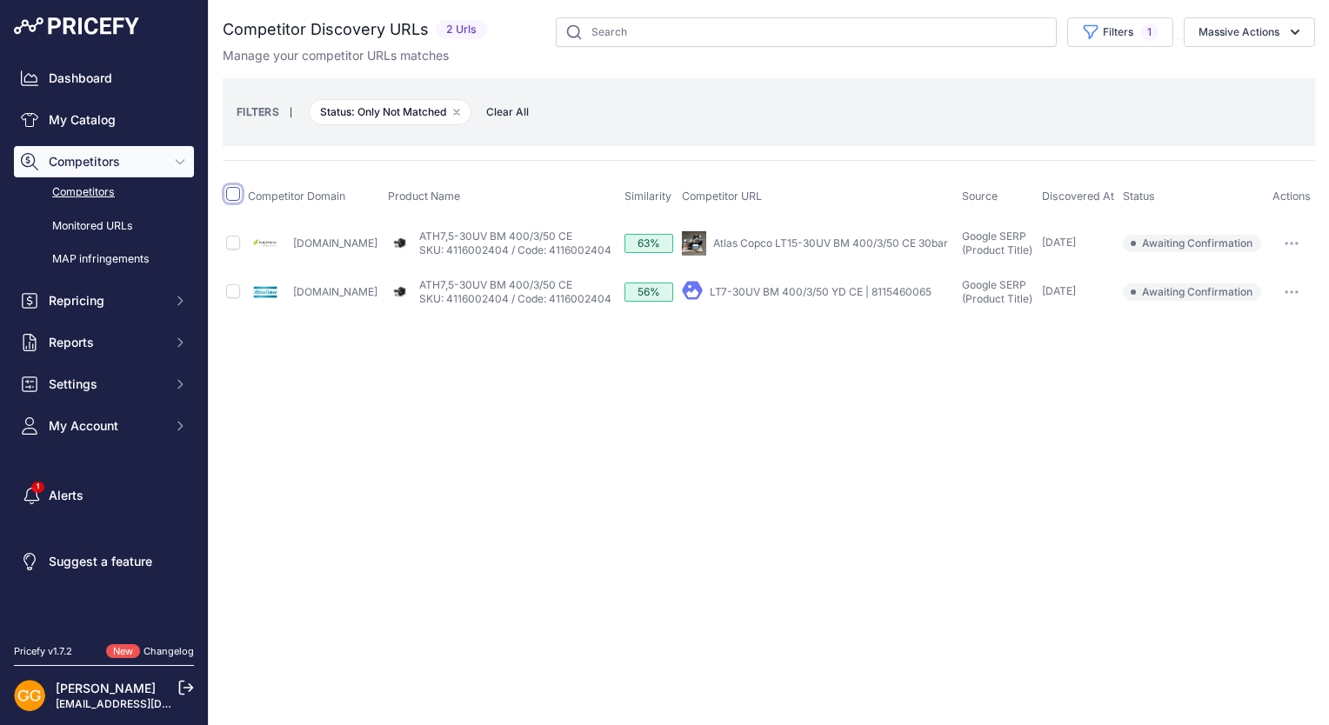
click at [231, 199] on input "checkbox" at bounding box center [233, 194] width 14 height 14
checkbox input "true"
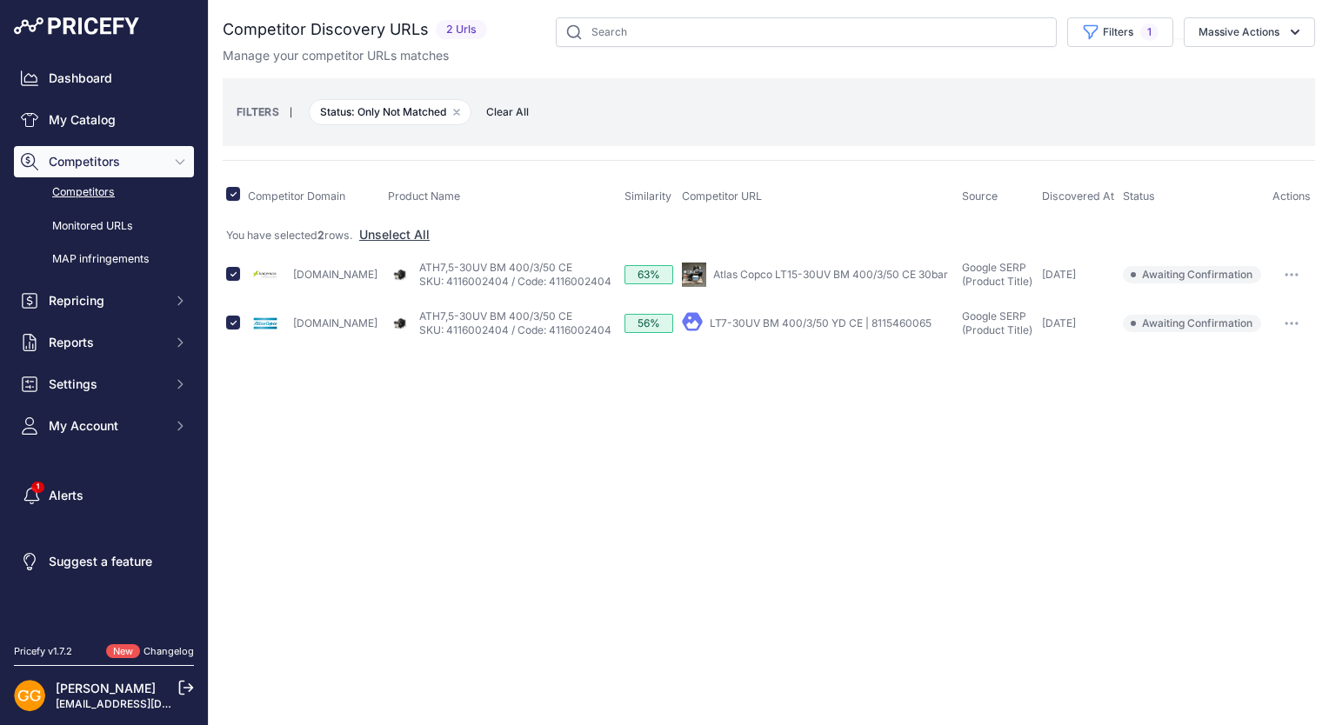
click at [508, 117] on span "Clear All" at bounding box center [508, 112] width 60 height 17
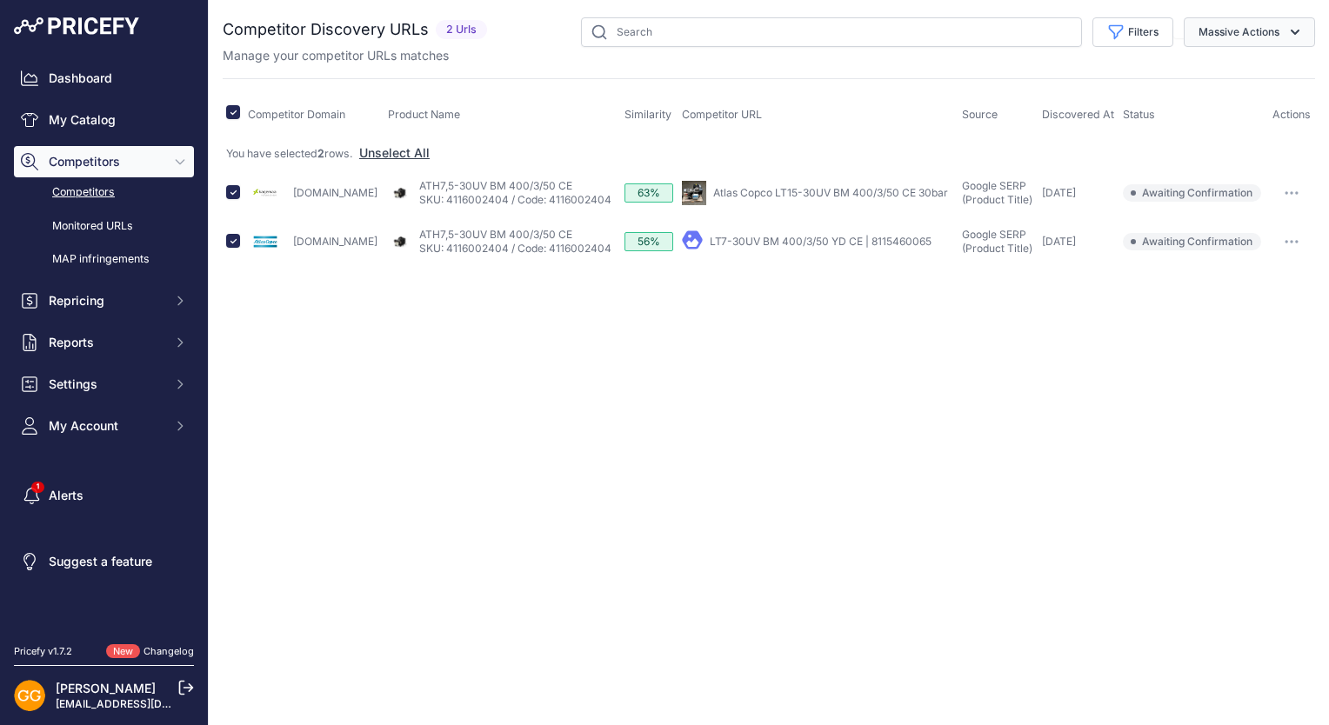
click at [1266, 36] on button "Massive Actions" at bounding box center [1249, 32] width 131 height 30
click at [1231, 73] on span "Confirm Match" at bounding box center [1232, 72] width 84 height 15
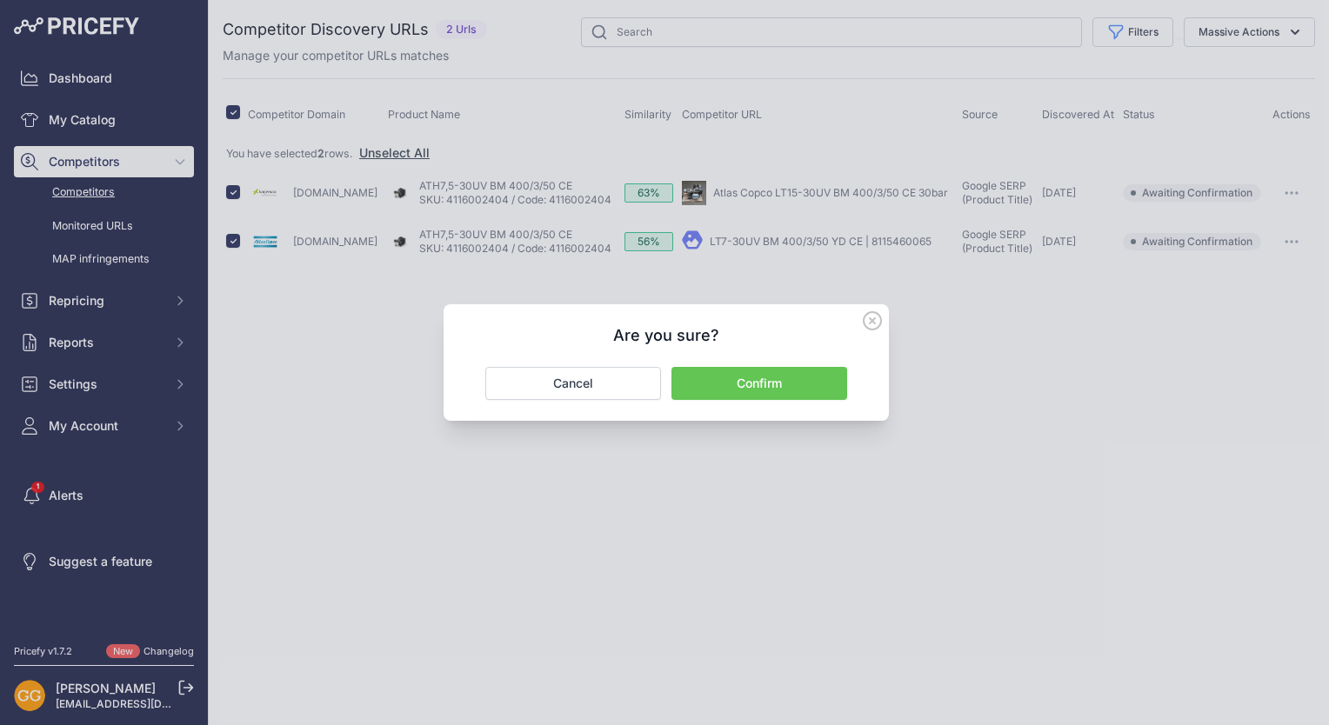
click at [800, 381] on button "Confirm" at bounding box center [759, 383] width 176 height 33
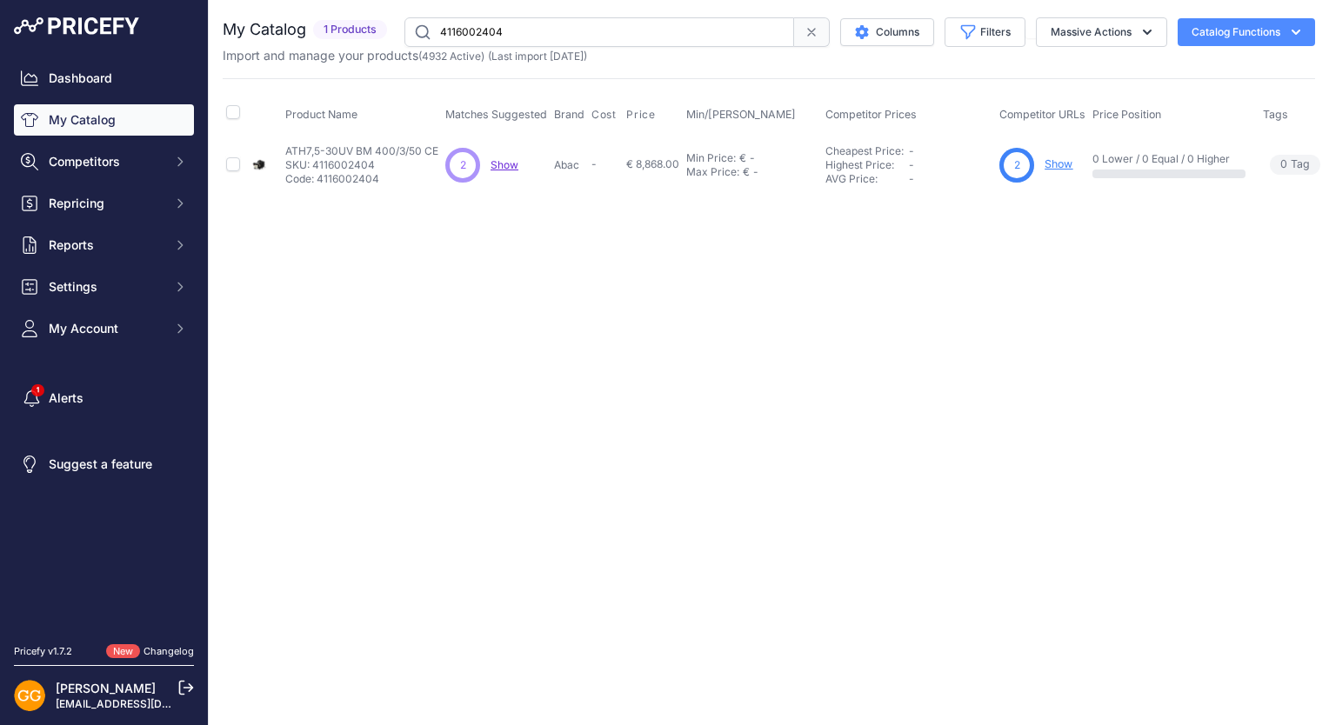
drag, startPoint x: 513, startPoint y: 30, endPoint x: 438, endPoint y: 33, distance: 74.9
click at [438, 33] on input "4116002404" at bounding box center [599, 32] width 390 height 30
paste input "3"
click at [511, 167] on span "Show" at bounding box center [505, 164] width 28 height 13
drag, startPoint x: 508, startPoint y: 30, endPoint x: 432, endPoint y: 34, distance: 75.8
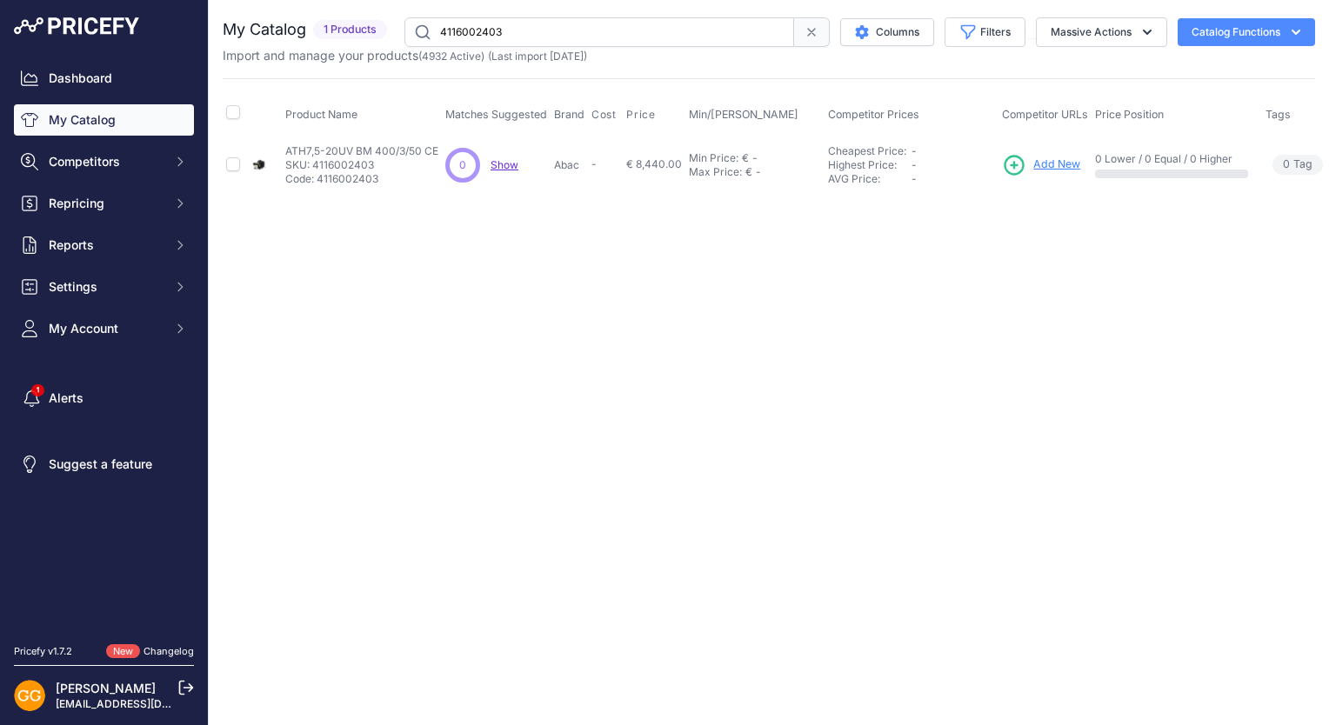
click at [432, 34] on input "4116002403" at bounding box center [599, 32] width 390 height 30
paste input "1"
click at [518, 162] on span "Show" at bounding box center [521, 164] width 28 height 13
drag, startPoint x: 596, startPoint y: 33, endPoint x: 442, endPoint y: 24, distance: 154.2
click at [443, 24] on input "4116002401" at bounding box center [599, 32] width 390 height 30
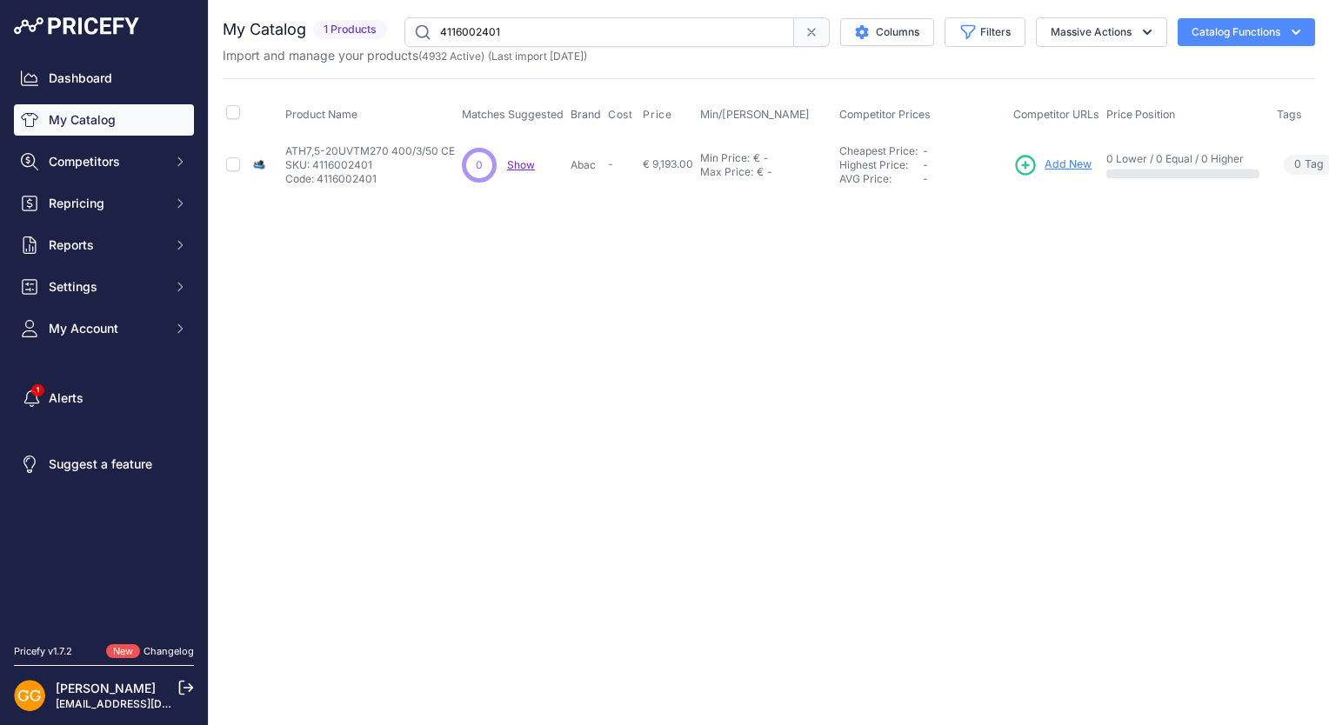
paste input "0"
type input "4116002400"
click at [522, 162] on span "Show" at bounding box center [518, 164] width 28 height 13
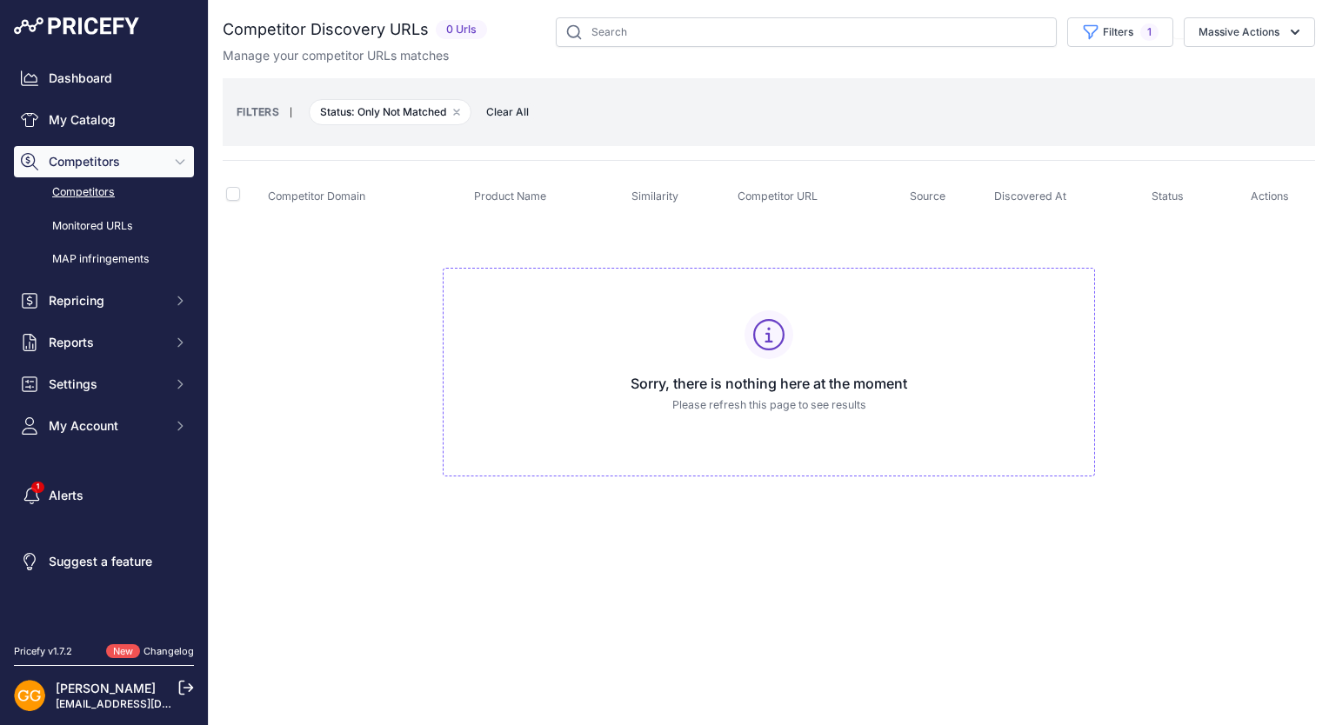
click at [523, 107] on span "Clear All" at bounding box center [508, 112] width 60 height 17
click at [522, 111] on span "Clear All" at bounding box center [508, 112] width 60 height 17
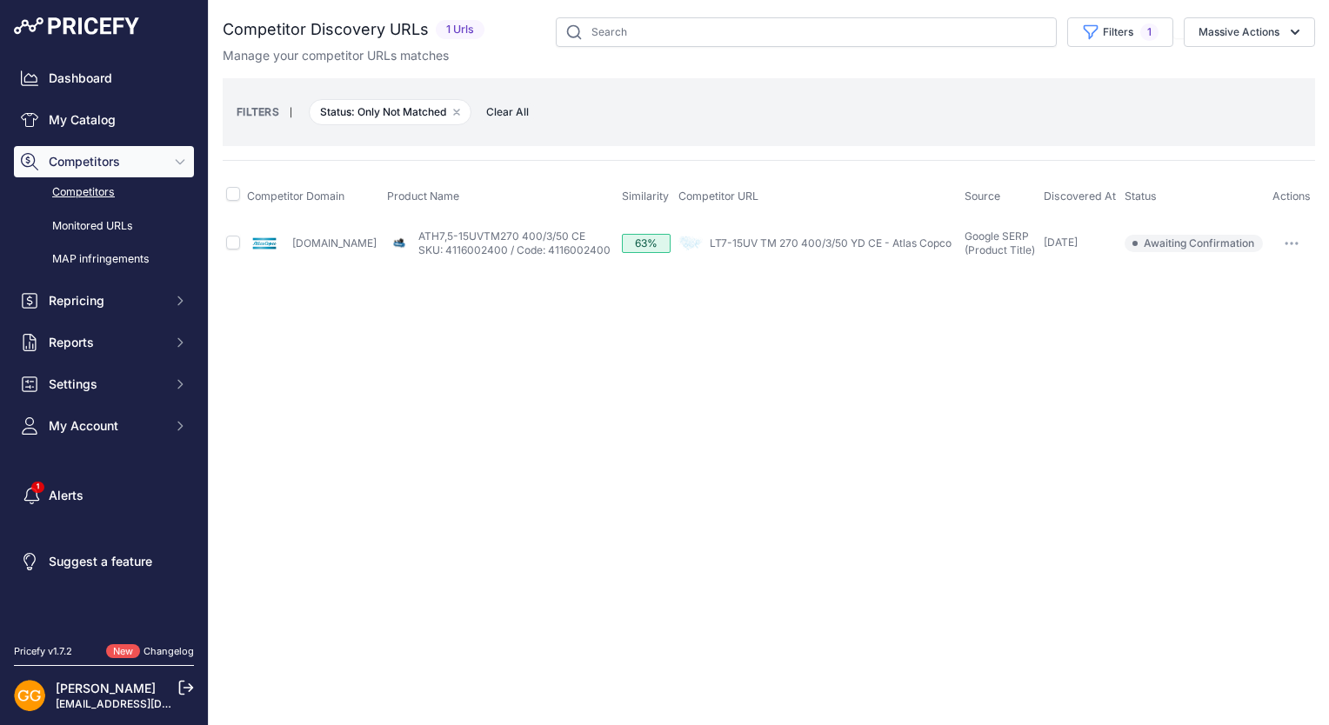
click at [512, 108] on span "Clear All" at bounding box center [508, 112] width 60 height 17
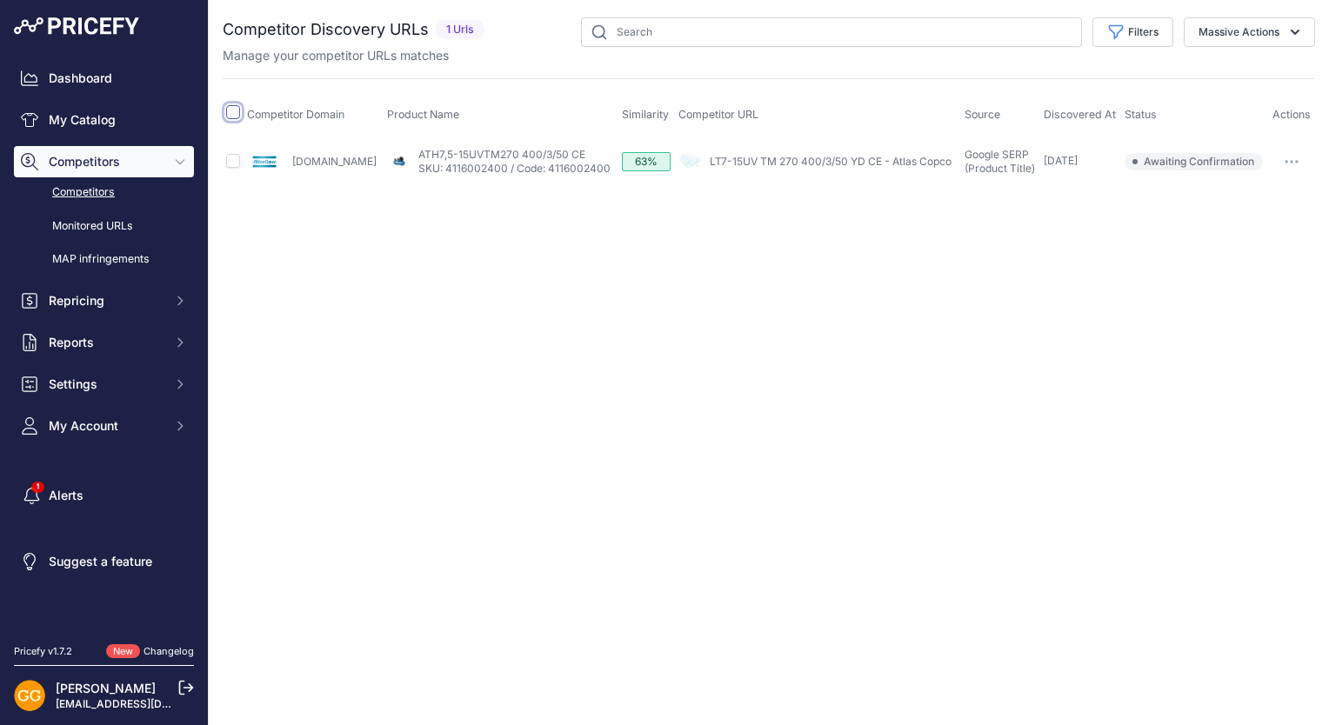
click at [236, 114] on input "checkbox" at bounding box center [233, 112] width 14 height 14
checkbox input "true"
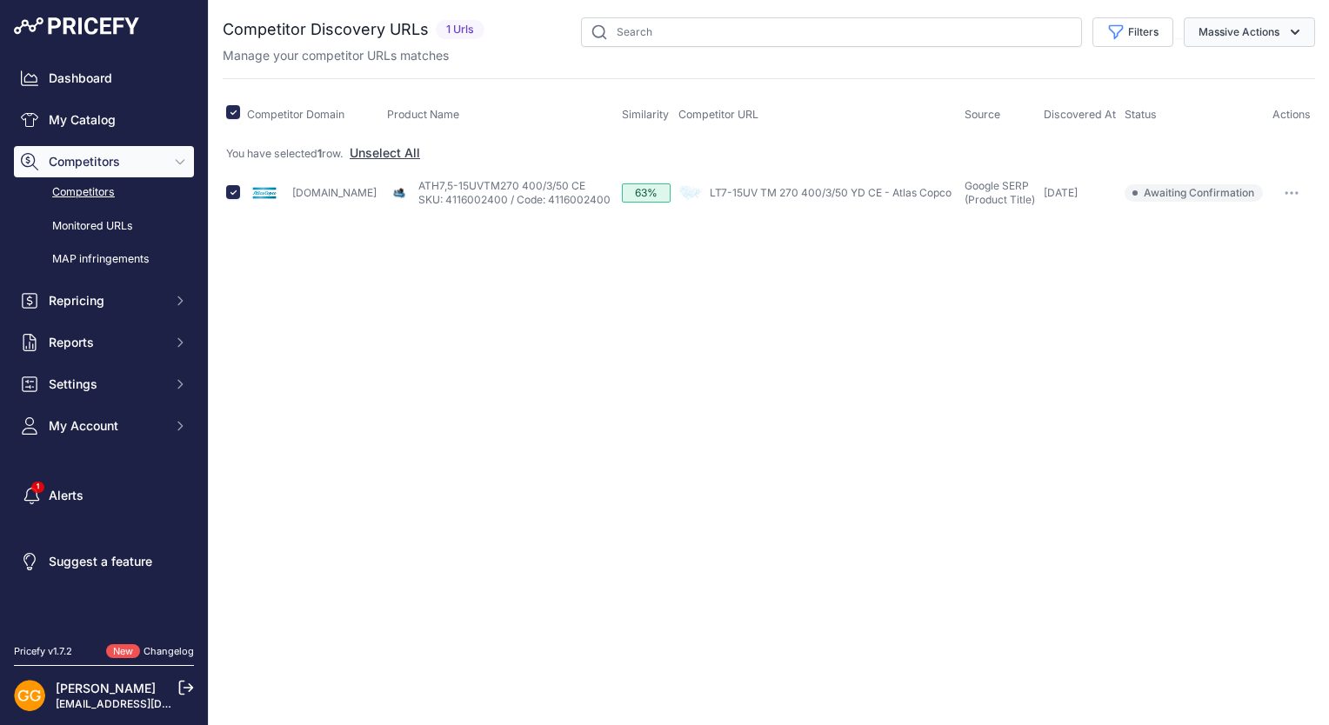
click at [1272, 30] on button "Massive Actions" at bounding box center [1249, 32] width 131 height 30
click at [1263, 65] on span "Confirm Match" at bounding box center [1232, 72] width 84 height 15
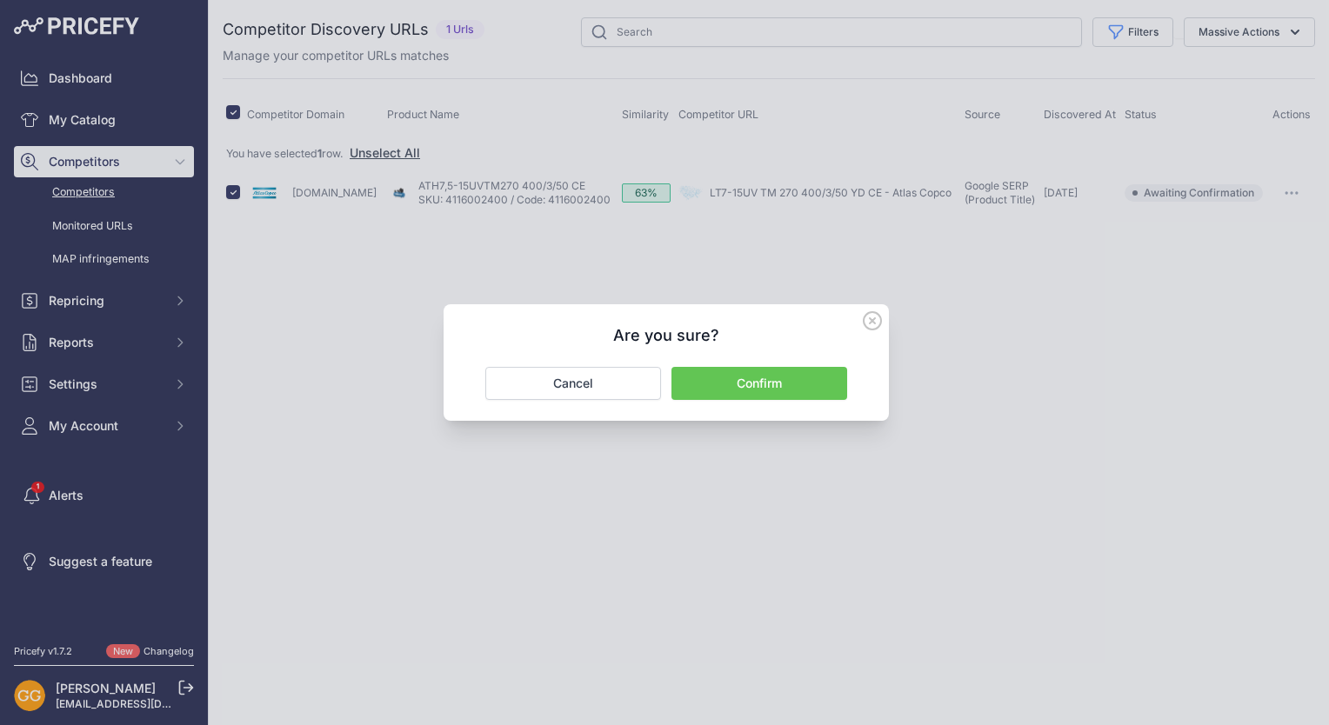
click at [770, 384] on button "Confirm" at bounding box center [759, 383] width 176 height 33
